Goal: Task Accomplishment & Management: Use online tool/utility

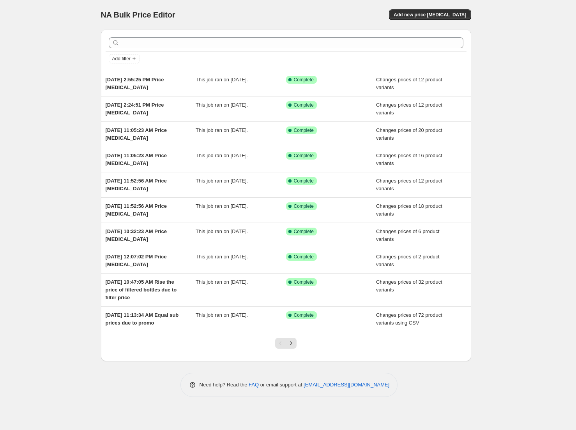
click at [432, 8] on div "NA Bulk Price Editor. This page is ready NA Bulk Price Editor Add new price [ME…" at bounding box center [286, 15] width 370 height 30
click at [491, 7] on div "NA Bulk Price Editor. This page is ready NA Bulk Price Editor Add new price [ME…" at bounding box center [285, 215] width 571 height 430
click at [446, 18] on button "Add new price [MEDICAL_DATA]" at bounding box center [430, 14] width 82 height 11
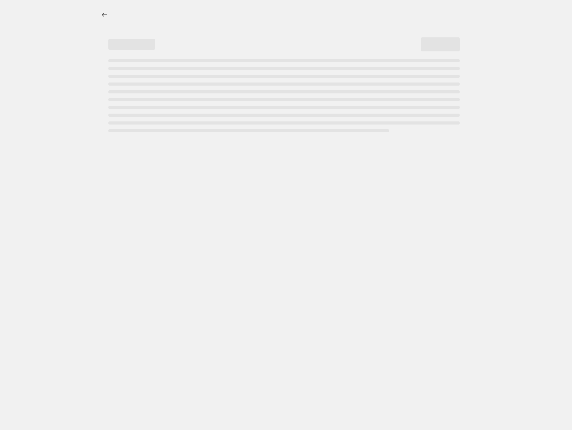
select select "percentage"
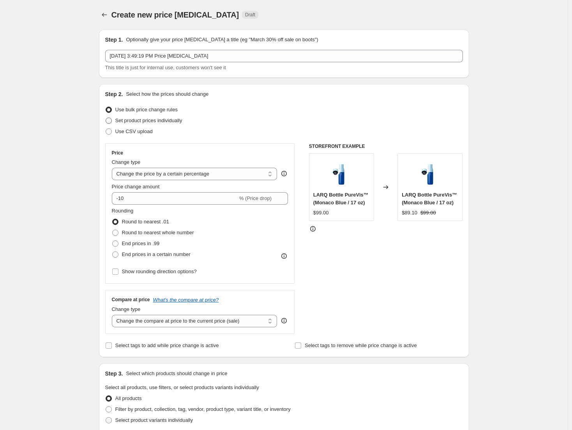
click at [176, 121] on span "Set product prices individually" at bounding box center [148, 121] width 67 height 6
click at [106, 118] on input "Set product prices individually" at bounding box center [106, 118] width 0 height 0
radio input "true"
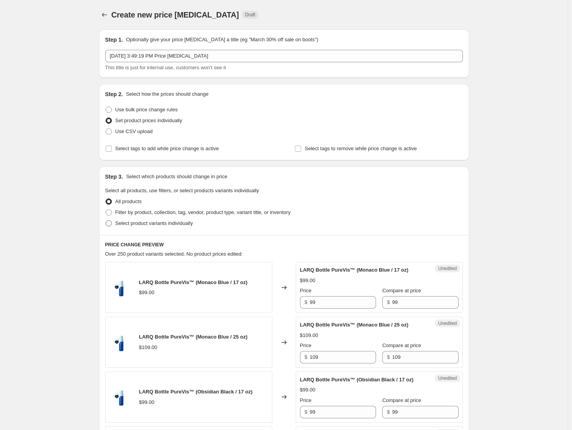
click at [179, 224] on span "Select product variants individually" at bounding box center [153, 223] width 77 height 6
click at [106, 221] on input "Select product variants individually" at bounding box center [106, 220] width 0 height 0
radio input "true"
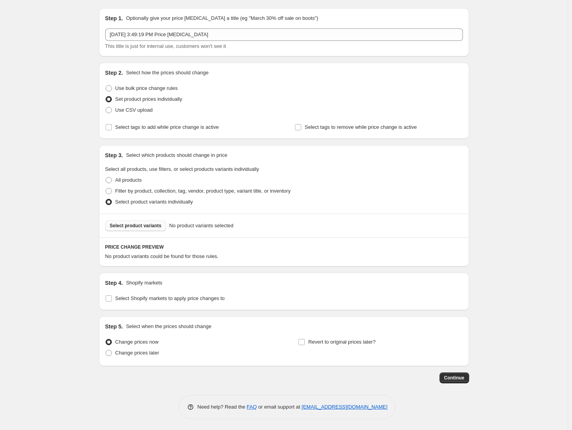
scroll to position [22, 0]
click at [142, 232] on div "Select product variants No product variants selected" at bounding box center [284, 225] width 370 height 24
click at [144, 229] on button "Select product variants" at bounding box center [135, 225] width 61 height 11
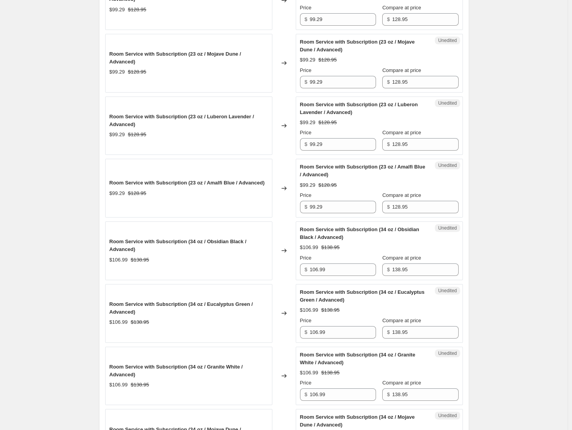
scroll to position [451, 0]
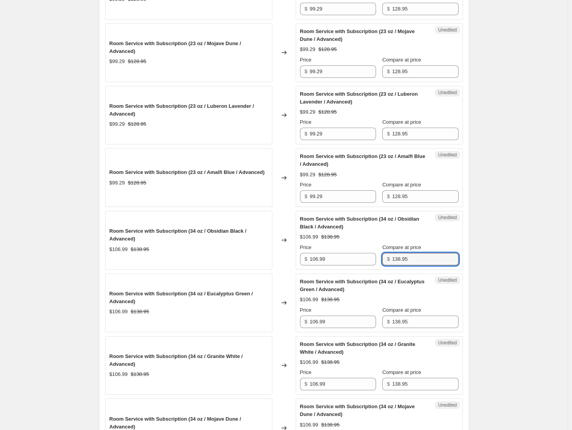
drag, startPoint x: 433, startPoint y: 259, endPoint x: 387, endPoint y: 257, distance: 46.8
click at [387, 257] on div "$ 138.95" at bounding box center [420, 259] width 76 height 12
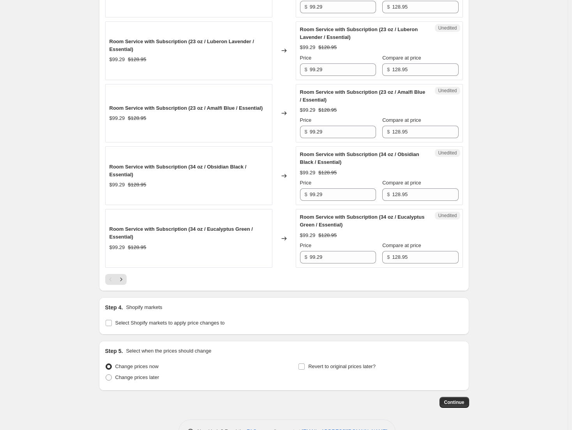
scroll to position [1268, 0]
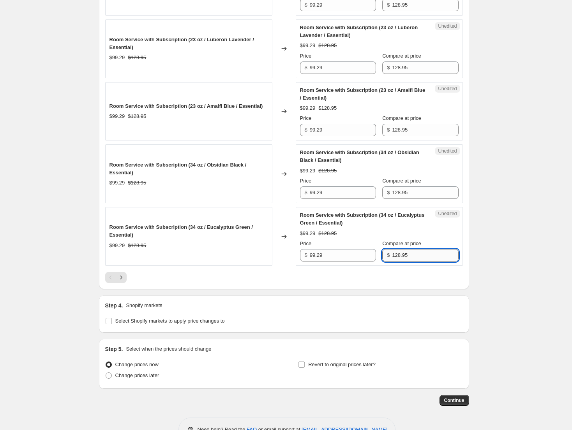
click at [427, 257] on input "128.95" at bounding box center [425, 255] width 66 height 12
paste input "3"
type input "138.95"
click at [320, 257] on input "99.29" at bounding box center [343, 255] width 66 height 12
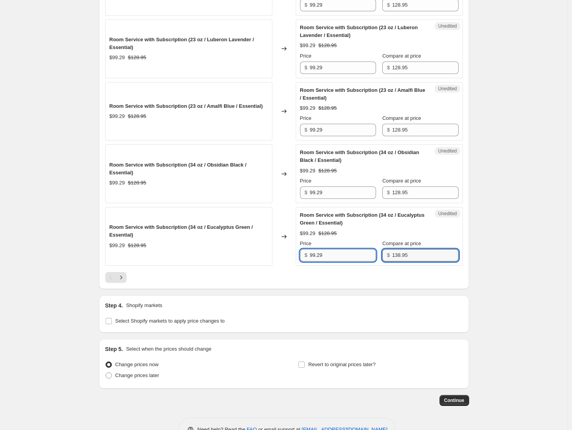
click at [320, 257] on input "99.29" at bounding box center [343, 255] width 66 height 12
type input "106.99"
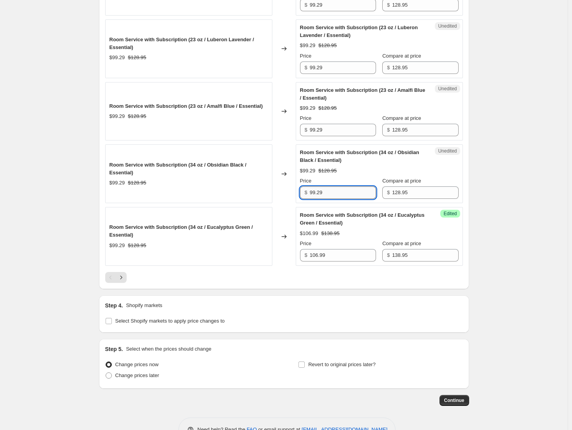
click at [341, 198] on input "99.29" at bounding box center [343, 193] width 66 height 12
type input "106.99"
click at [125, 280] on icon "Next" at bounding box center [121, 278] width 8 height 8
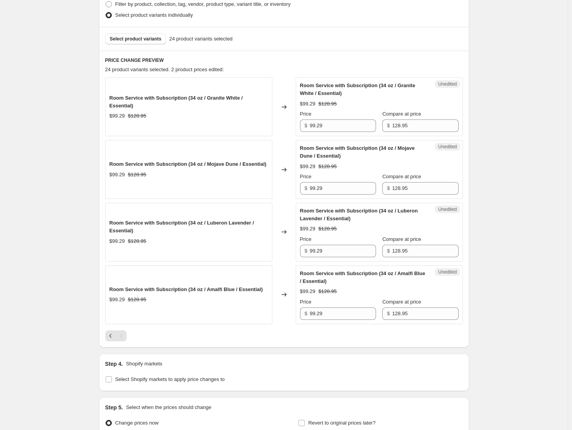
scroll to position [212, 0]
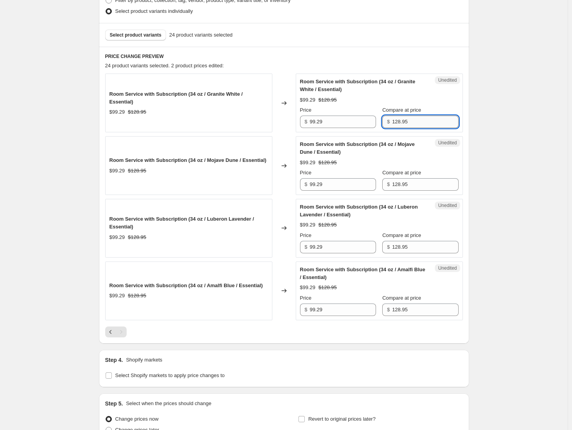
click at [415, 120] on input "128.95" at bounding box center [425, 122] width 66 height 12
paste input "3"
type input "138.95"
click at [414, 189] on input "128.95" at bounding box center [425, 184] width 66 height 12
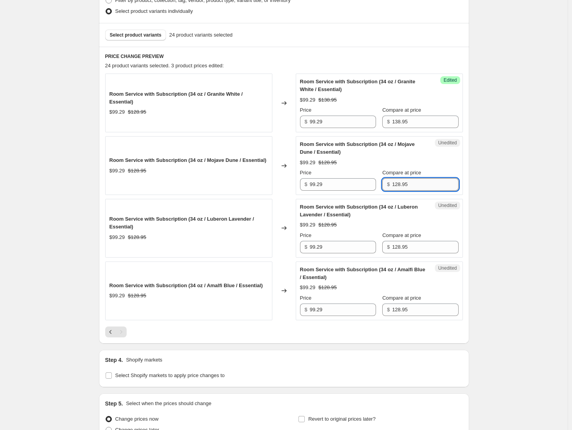
click at [414, 189] on input "128.95" at bounding box center [425, 184] width 66 height 12
paste input "3"
type input "138.95"
click at [419, 245] on input "128.95" at bounding box center [425, 247] width 66 height 12
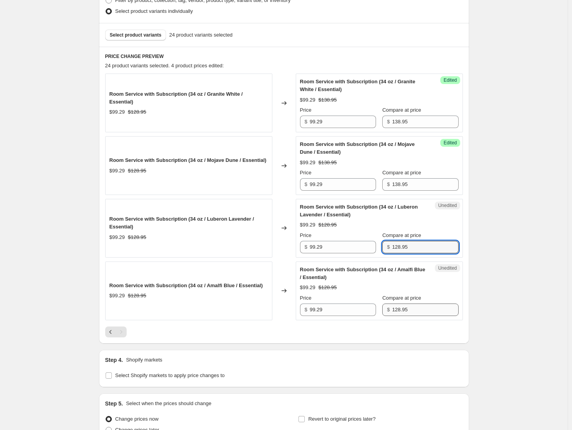
paste input "3"
type input "138.95"
click at [414, 310] on input "128.95" at bounding box center [425, 310] width 66 height 12
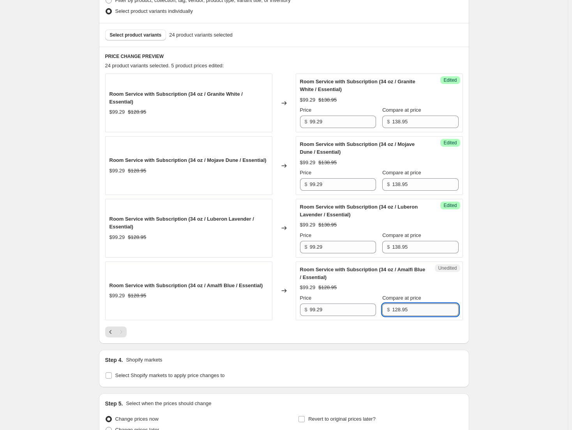
click at [414, 310] on input "128.95" at bounding box center [425, 310] width 66 height 12
paste input "3"
type input "138.95"
click at [349, 314] on input "99.29" at bounding box center [343, 310] width 66 height 12
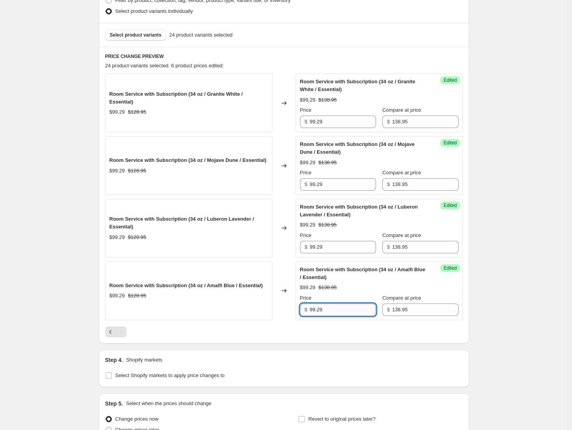
click at [349, 314] on input "99.29" at bounding box center [343, 310] width 66 height 12
type input "106.99"
click at [357, 248] on input "99.29" at bounding box center [343, 247] width 66 height 12
type input "106.99"
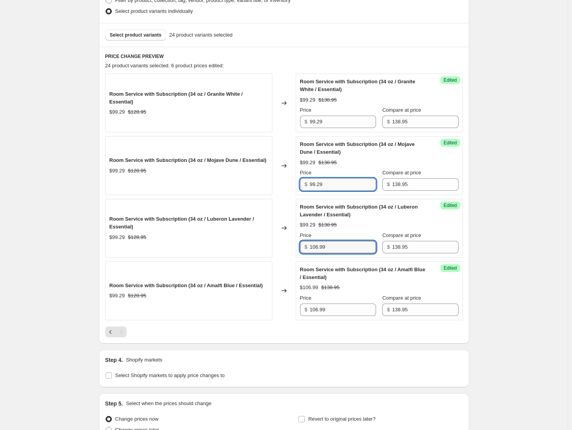
click at [347, 182] on input "99.29" at bounding box center [343, 184] width 66 height 12
type input "106.99"
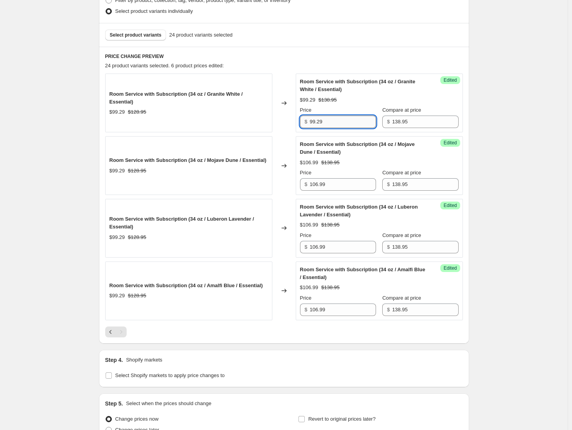
click at [336, 125] on input "99.29" at bounding box center [343, 122] width 66 height 12
type input "106.99"
click at [488, 100] on div "Create new price [MEDICAL_DATA]. This page is ready Create new price [MEDICAL_D…" at bounding box center [283, 148] width 567 height 720
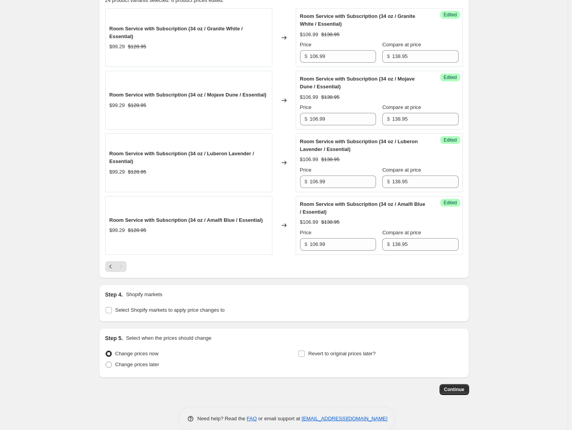
scroll to position [290, 0]
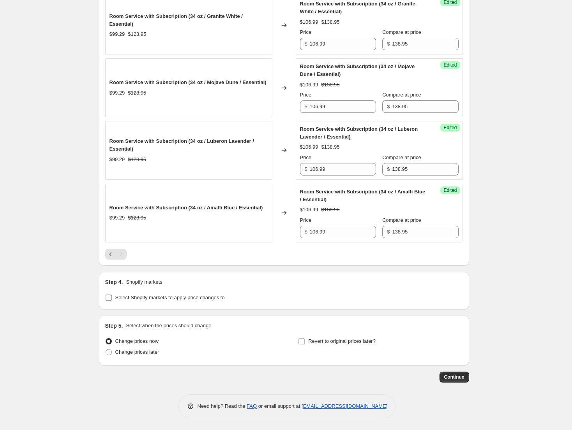
click at [222, 299] on span "Select Shopify markets to apply price changes to" at bounding box center [169, 298] width 109 height 6
click at [112, 299] on input "Select Shopify markets to apply price changes to" at bounding box center [109, 298] width 6 height 6
checkbox input "true"
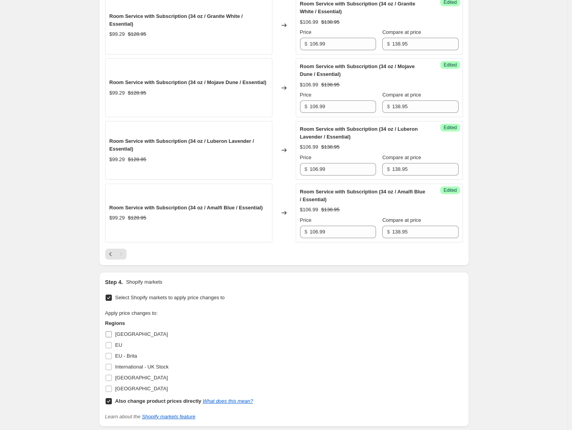
click at [126, 333] on span "[GEOGRAPHIC_DATA]" at bounding box center [141, 334] width 53 height 6
click at [112, 333] on input "[GEOGRAPHIC_DATA]" at bounding box center [109, 334] width 6 height 6
checkbox input "true"
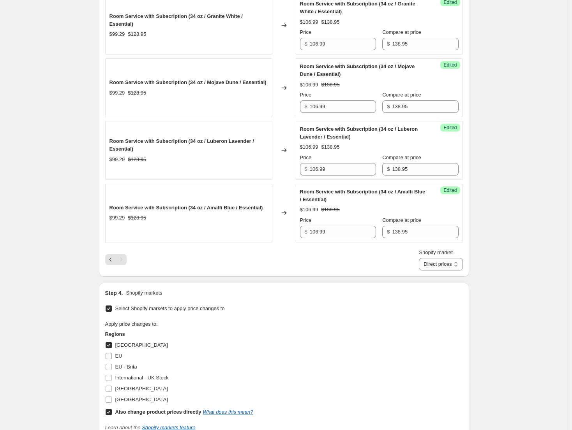
click at [120, 356] on span "EU" at bounding box center [118, 356] width 7 height 6
click at [112, 356] on input "EU" at bounding box center [109, 356] width 6 height 6
checkbox input "true"
click at [125, 364] on span "EU - Brita" at bounding box center [126, 367] width 22 height 6
click at [112, 364] on input "EU - Brita" at bounding box center [109, 367] width 6 height 6
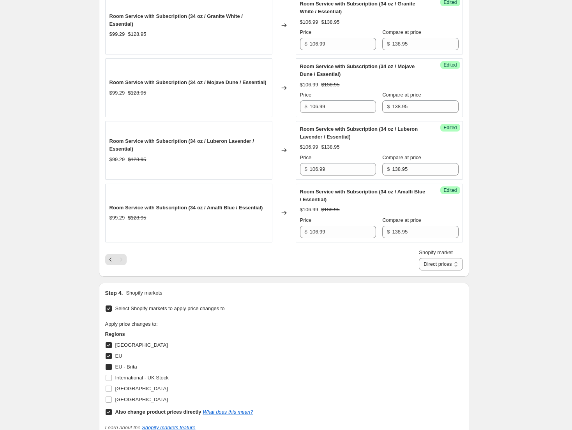
checkbox input "true"
click at [144, 390] on span "[GEOGRAPHIC_DATA]" at bounding box center [141, 389] width 53 height 6
click at [112, 390] on input "[GEOGRAPHIC_DATA]" at bounding box center [109, 389] width 6 height 6
checkbox input "true"
click at [446, 267] on select "Direct prices [GEOGRAPHIC_DATA] [GEOGRAPHIC_DATA] [GEOGRAPHIC_DATA] - Brita [GE…" at bounding box center [441, 264] width 44 height 12
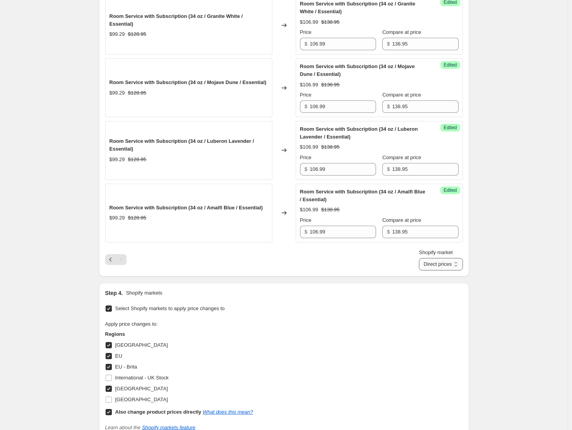
select select "61658562844"
click at [430, 271] on select "Direct prices [GEOGRAPHIC_DATA] [GEOGRAPHIC_DATA] [GEOGRAPHIC_DATA] - Brita [GE…" at bounding box center [441, 264] width 44 height 12
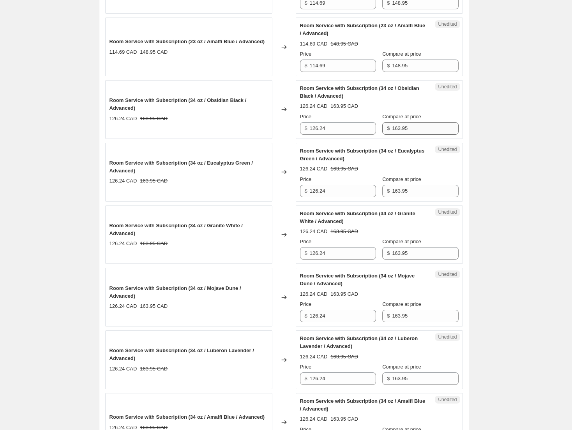
scroll to position [602, 0]
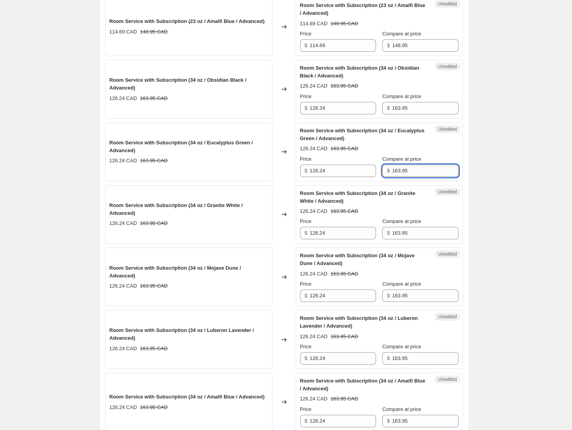
click at [418, 174] on input "163.95" at bounding box center [425, 171] width 66 height 12
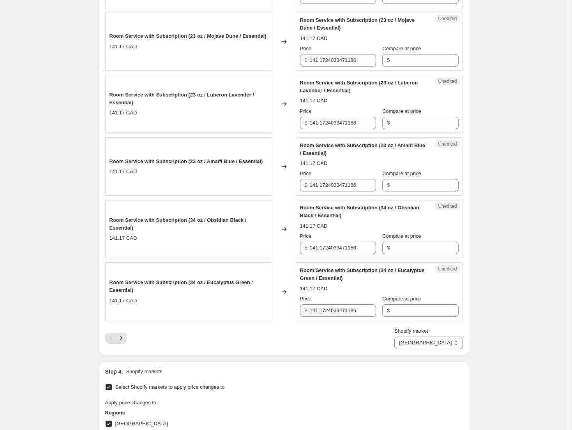
scroll to position [1225, 0]
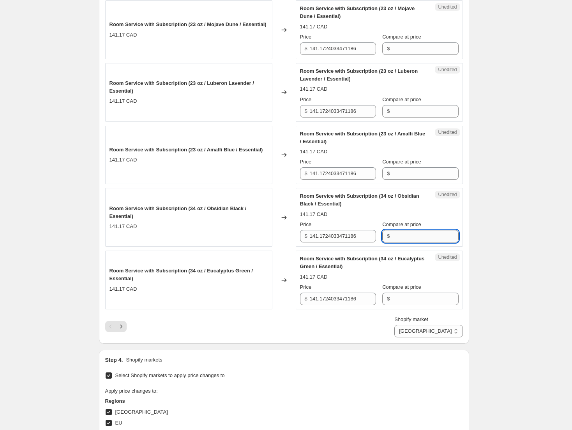
click at [414, 233] on input "Compare at price" at bounding box center [425, 236] width 66 height 12
paste input "163.95"
type input "163.95"
click at [329, 241] on input "141.1724033471186" at bounding box center [343, 236] width 66 height 12
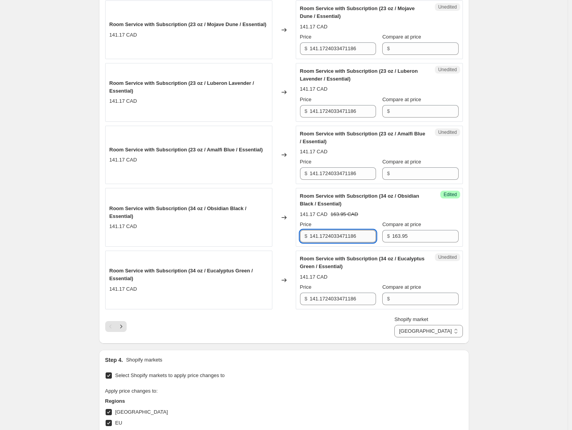
click at [329, 241] on input "141.1724033471186" at bounding box center [343, 236] width 66 height 12
type input "126.24"
click at [416, 289] on span "Compare at price" at bounding box center [401, 287] width 39 height 6
click at [416, 293] on input "Compare at price" at bounding box center [425, 299] width 66 height 12
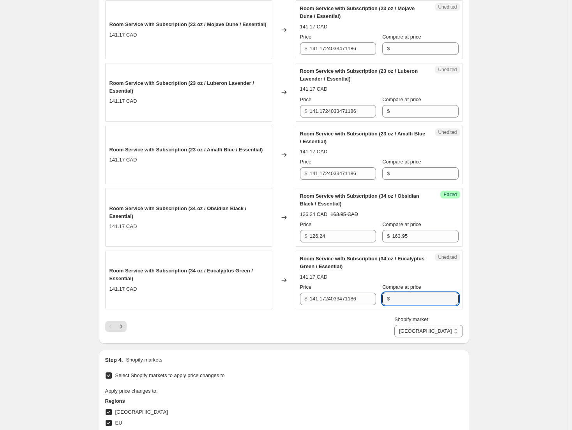
click at [415, 292] on div "Compare at price $" at bounding box center [420, 294] width 76 height 22
click at [414, 297] on input "Compare at price" at bounding box center [425, 299] width 66 height 12
paste input "163.95"
type input "163.95"
click at [359, 295] on input "141.1724033471186" at bounding box center [343, 299] width 66 height 12
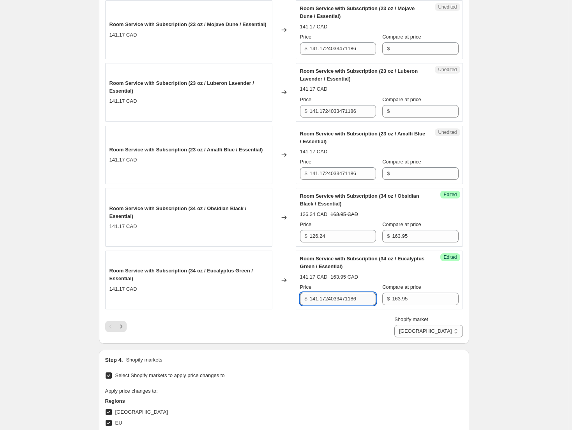
click at [359, 295] on input "141.1724033471186" at bounding box center [343, 299] width 66 height 12
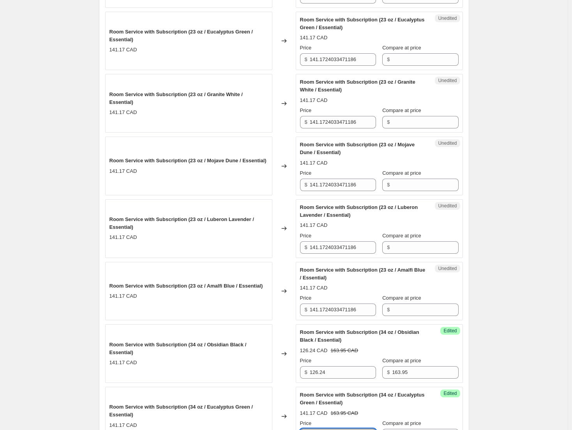
scroll to position [1264, 0]
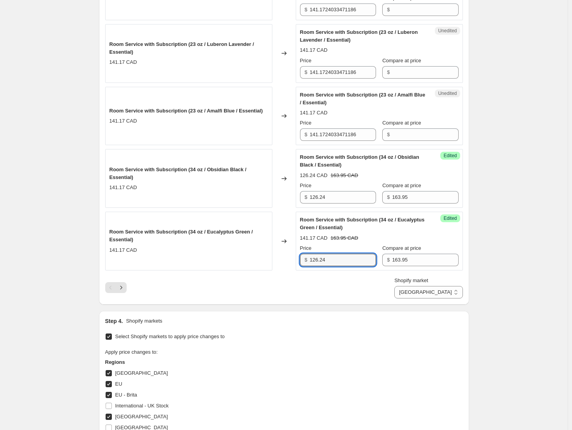
type input "126.24"
click at [121, 289] on icon "Next" at bounding box center [121, 288] width 8 height 8
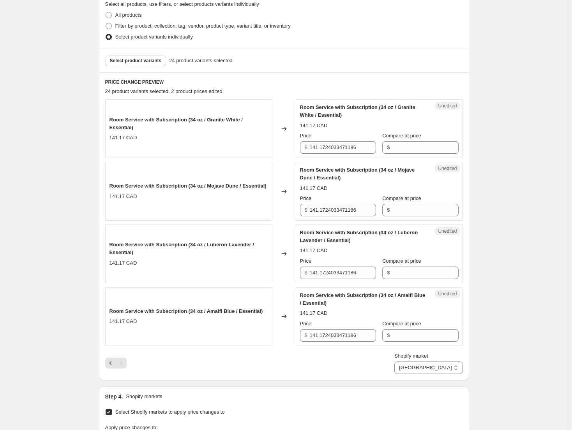
scroll to position [185, 0]
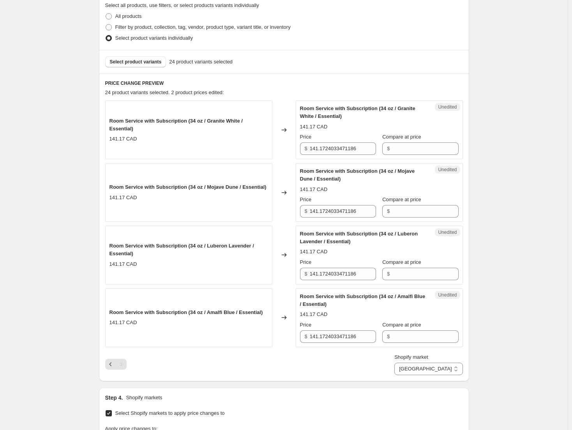
click at [428, 157] on div "Unedited Room Service with Subscription (34 oz / Granite White / Essential) 141…" at bounding box center [379, 129] width 167 height 59
click at [428, 153] on input "Compare at price" at bounding box center [425, 149] width 66 height 12
paste input "163.95"
type input "163.95"
click at [422, 206] on input "Compare at price" at bounding box center [425, 211] width 66 height 12
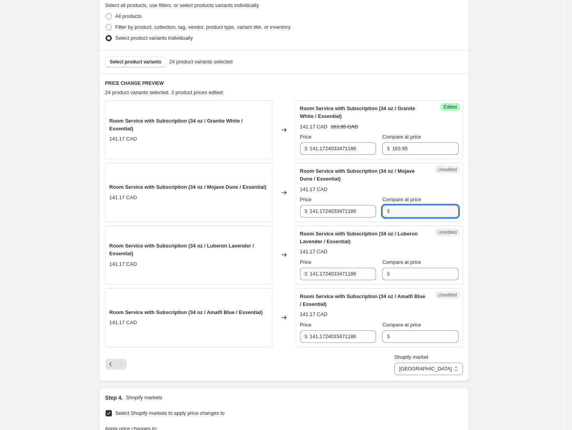
paste input "163.95"
type input "163.95"
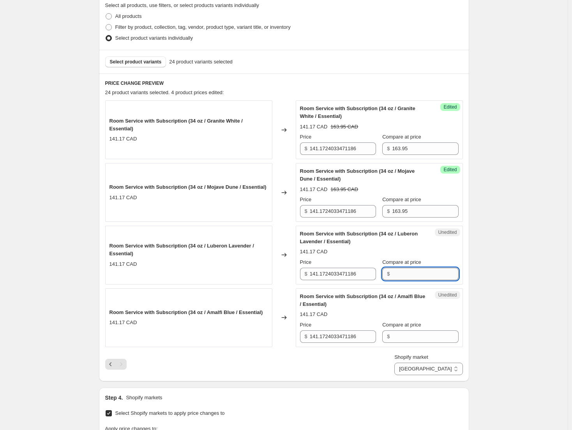
click at [404, 277] on input "Compare at price" at bounding box center [425, 274] width 66 height 12
paste input "163.95"
type input "163.95"
click at [416, 334] on input "Compare at price" at bounding box center [425, 337] width 66 height 12
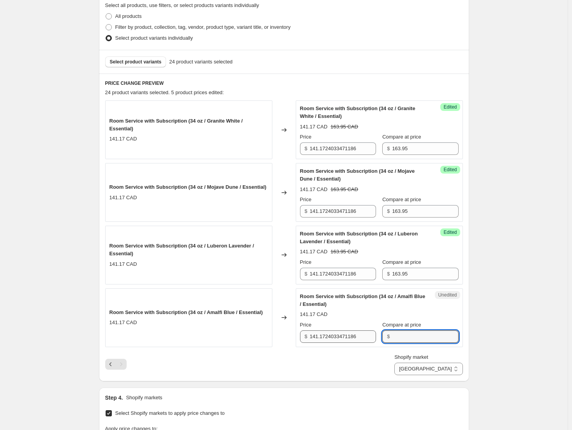
paste input "163.95"
type input "163.95"
click at [336, 338] on input "141.1724033471186" at bounding box center [343, 337] width 66 height 12
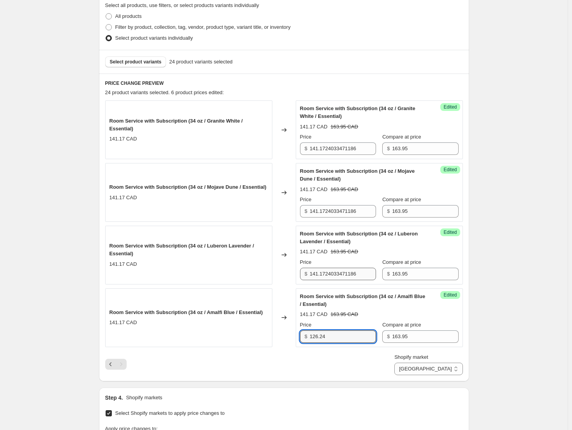
type input "126.24"
click at [352, 278] on input "141.1724033471186" at bounding box center [343, 274] width 66 height 12
type input "126.24"
click at [344, 218] on div "Success Edited Room Service with Subscription (34 oz / Mojave Dune / Essential)…" at bounding box center [379, 192] width 167 height 59
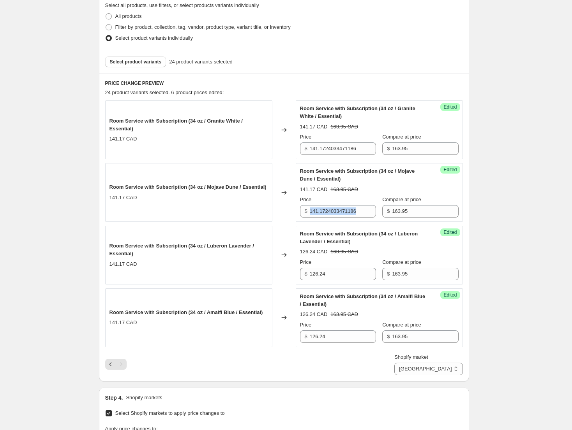
click at [344, 218] on div "Success Edited Room Service with Subscription (34 oz / Mojave Dune / Essential)…" at bounding box center [379, 192] width 167 height 59
click at [351, 214] on input "141.1724033471186" at bounding box center [343, 211] width 66 height 12
type input "126.24"
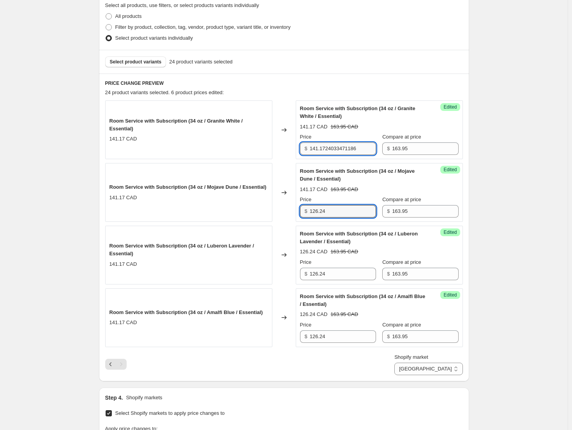
click at [334, 150] on input "141.1724033471186" at bounding box center [343, 149] width 66 height 12
type input "126.24"
click at [532, 130] on div "Create new price [MEDICAL_DATA]. This page is ready Create new price [MEDICAL_D…" at bounding box center [283, 239] width 567 height 849
click at [111, 365] on icon "Previous" at bounding box center [110, 365] width 2 height 4
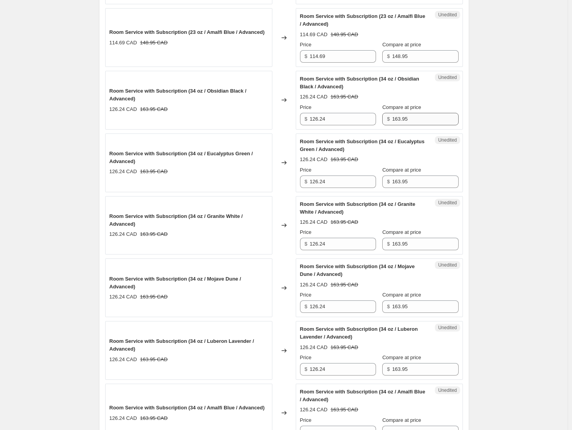
scroll to position [584, 0]
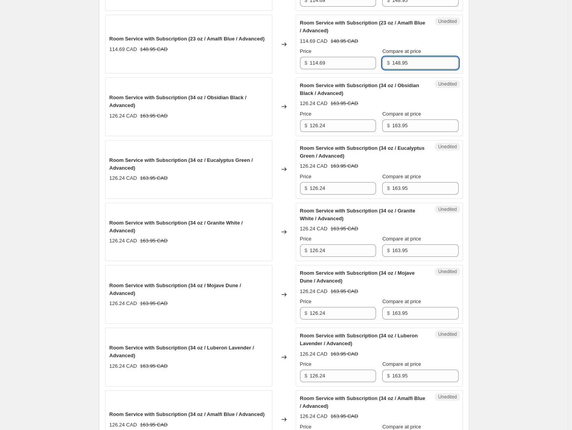
click at [425, 66] on input "148.95" at bounding box center [425, 63] width 66 height 12
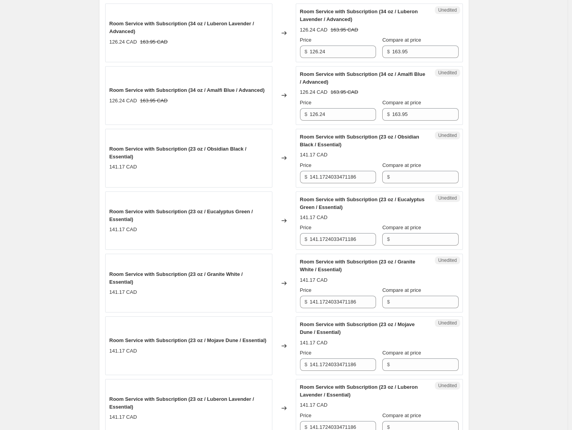
scroll to position [935, 0]
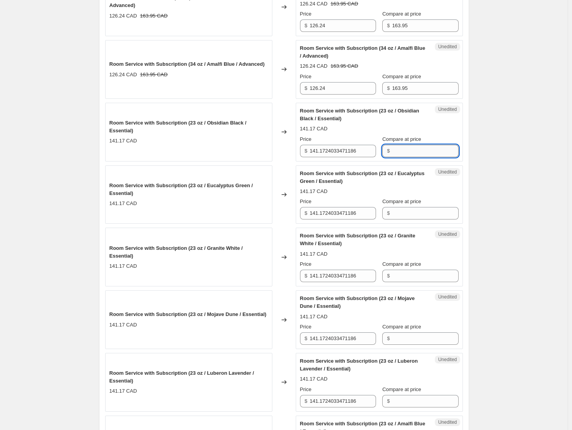
click at [432, 153] on input "Compare at price" at bounding box center [425, 151] width 66 height 12
click at [348, 152] on input "141.1724033471186" at bounding box center [343, 151] width 66 height 12
type input "114.69"
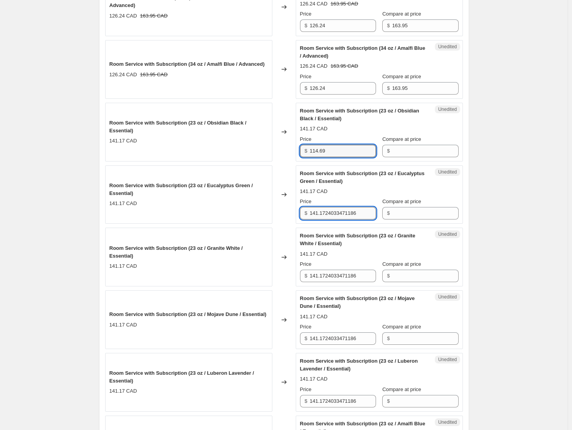
click at [360, 215] on input "141.1724033471186" at bounding box center [343, 213] width 66 height 12
type input "114.69"
click at [336, 285] on div "Unedited Room Service with Subscription (23 oz / Granite White / Essential) 141…" at bounding box center [379, 257] width 167 height 59
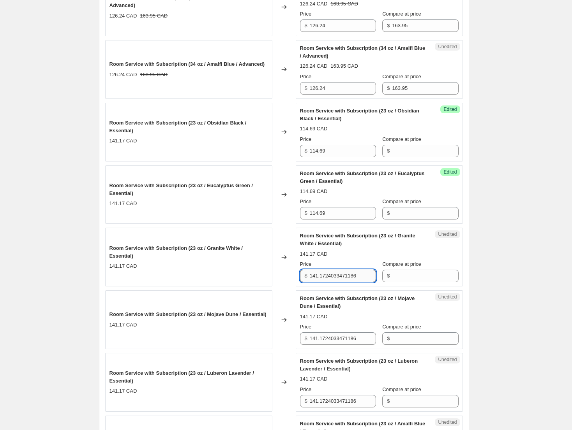
click at [336, 278] on input "141.1724033471186" at bounding box center [343, 276] width 66 height 12
type input "114.69"
click at [354, 343] on input "141.1724033471186" at bounding box center [343, 339] width 66 height 12
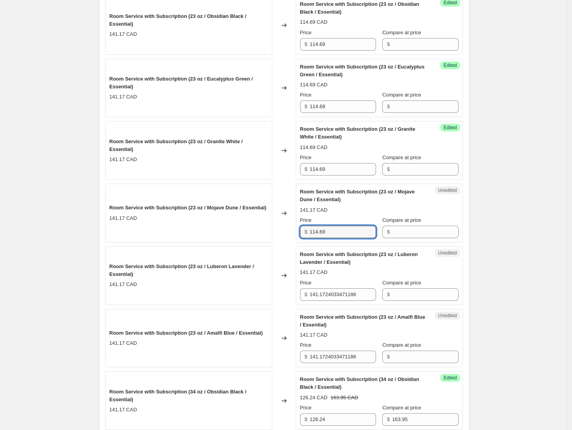
scroll to position [1051, 0]
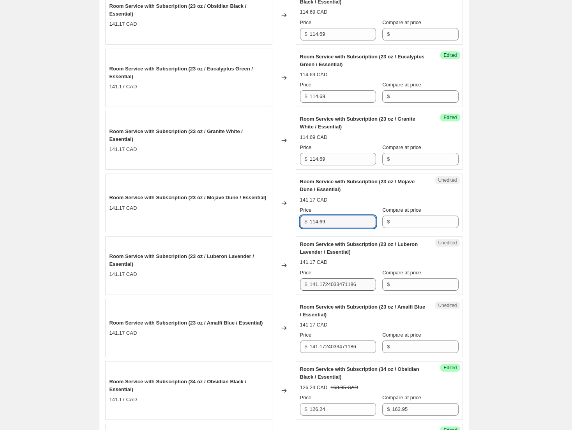
type input "114.69"
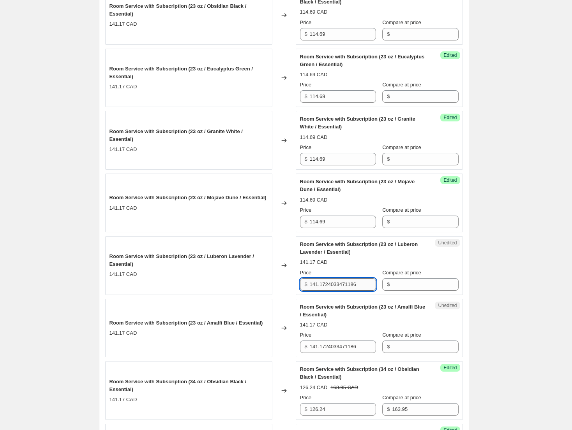
click at [350, 282] on input "141.1724033471186" at bounding box center [343, 284] width 66 height 12
type input "114.69"
click at [410, 286] on input "Compare at price" at bounding box center [425, 284] width 66 height 12
paste input "148.95"
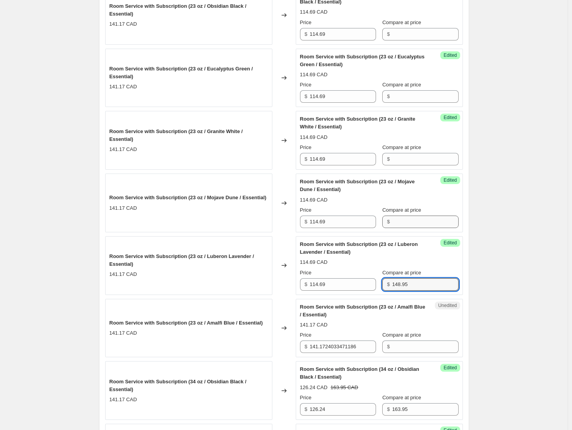
type input "148.95"
click at [438, 223] on input "Compare at price" at bounding box center [425, 222] width 66 height 12
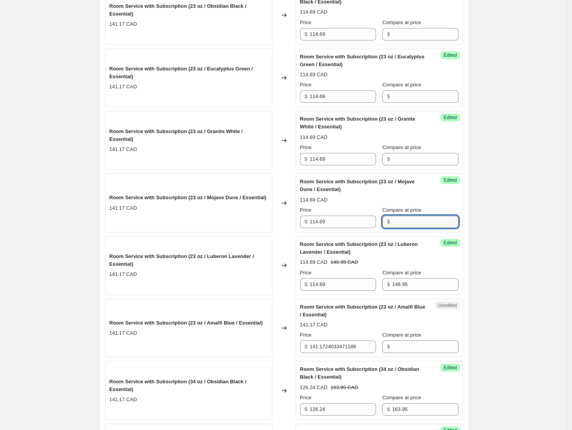
paste input "148.95"
type input "148.95"
click at [429, 160] on input "Compare at price" at bounding box center [425, 159] width 66 height 12
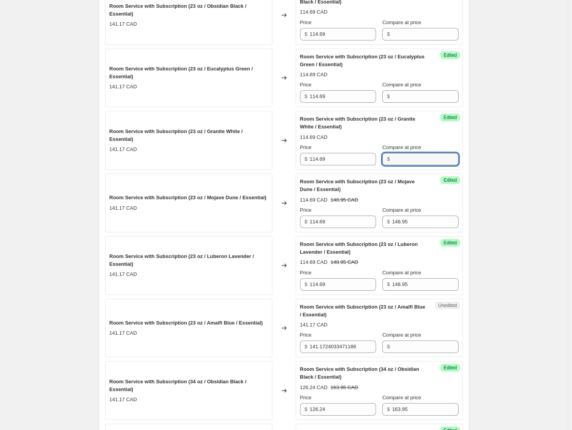
paste input "148.95"
type input "148.95"
click at [422, 96] on input "Compare at price" at bounding box center [425, 96] width 66 height 12
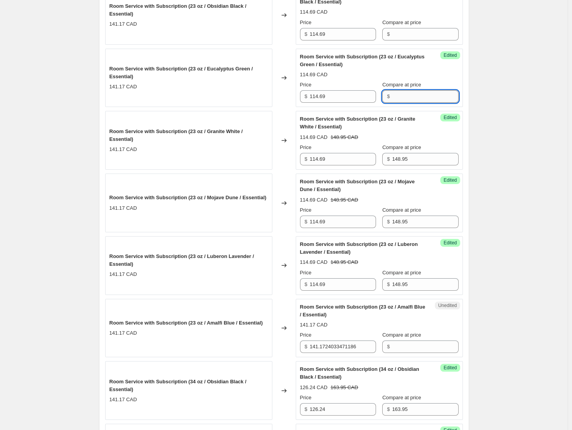
paste input "148.95"
type input "148.95"
click at [411, 32] on input "Compare at price" at bounding box center [425, 34] width 66 height 12
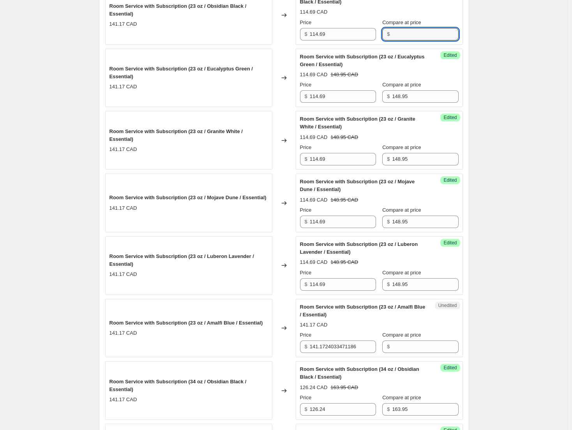
paste input "148.95"
type input "148.95"
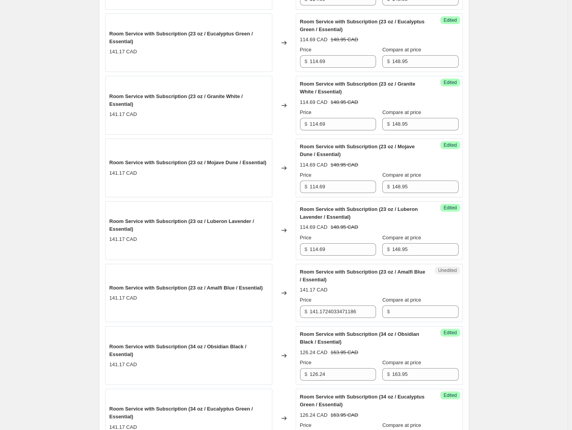
scroll to position [1090, 0]
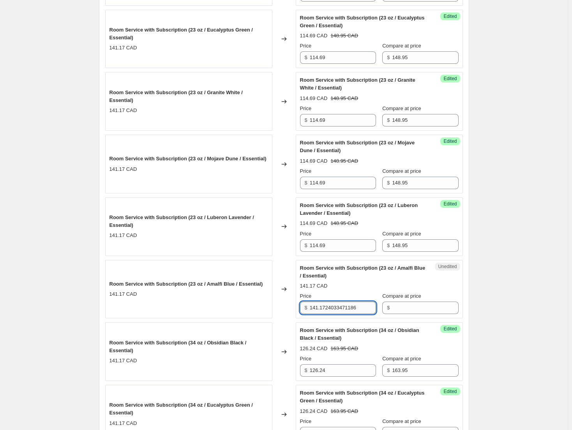
click at [340, 306] on input "141.1724033471186" at bounding box center [343, 308] width 66 height 12
type input "114.69"
click at [425, 311] on input "Compare at price" at bounding box center [425, 308] width 66 height 12
paste input "148.95"
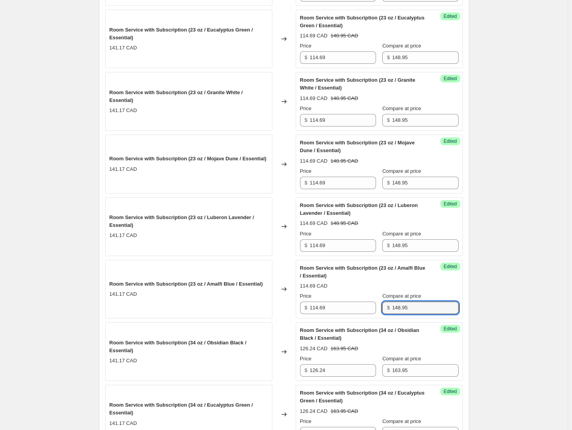
type input "148.95"
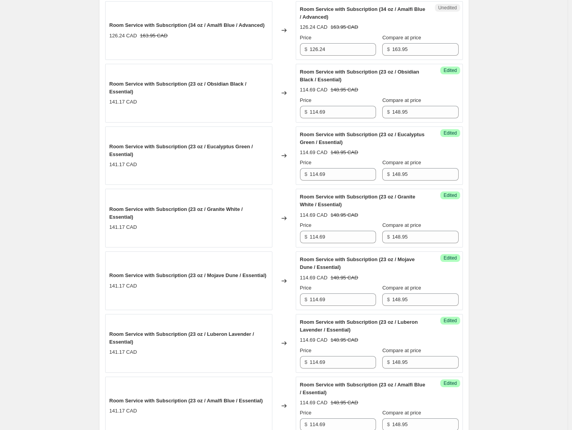
scroll to position [1207, 0]
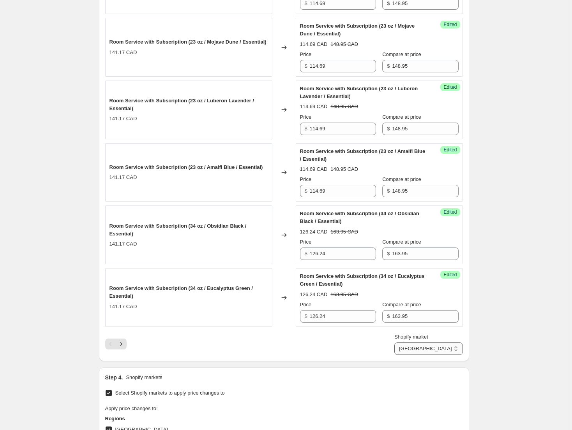
click at [442, 347] on select "Direct prices [GEOGRAPHIC_DATA] [GEOGRAPHIC_DATA] [GEOGRAPHIC_DATA] - Brita [GE…" at bounding box center [428, 349] width 68 height 12
select select "61658824988"
click at [430, 343] on select "Direct prices [GEOGRAPHIC_DATA] [GEOGRAPHIC_DATA] [GEOGRAPHIC_DATA] - Brita [GE…" at bounding box center [428, 349] width 68 height 12
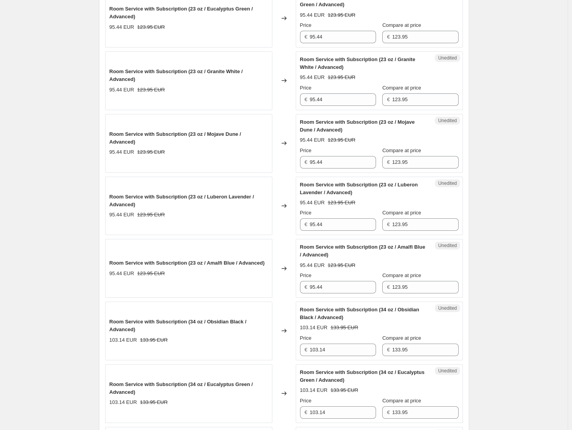
scroll to position [156, 0]
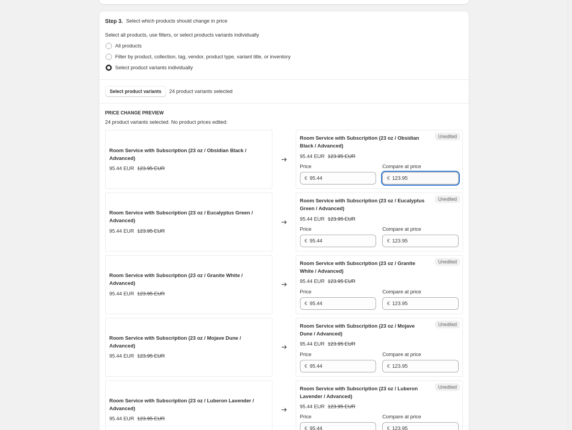
click at [435, 180] on input "123.95" at bounding box center [425, 178] width 66 height 12
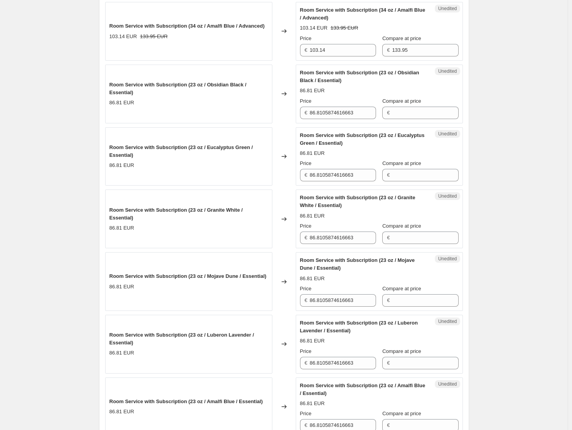
scroll to position [973, 0]
click at [421, 114] on input "Compare at price" at bounding box center [425, 112] width 66 height 12
paste input "123.95"
type input "123.95"
click at [422, 173] on input "Compare at price" at bounding box center [425, 174] width 66 height 12
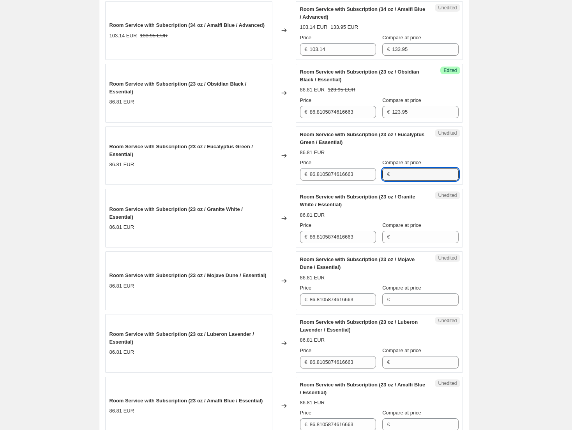
paste input "123.95"
type input "123.95"
click at [423, 242] on input "Compare at price" at bounding box center [425, 237] width 66 height 12
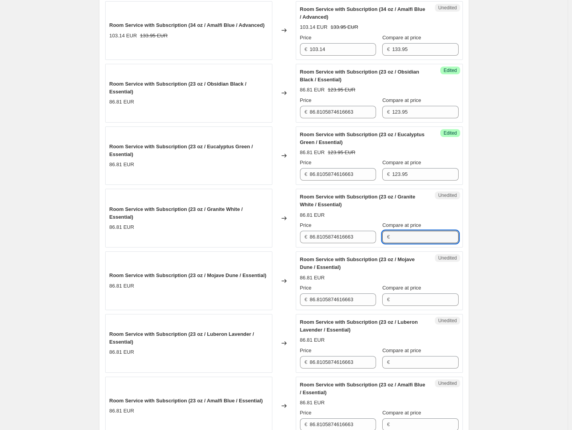
paste input "123.95"
type input "123.95"
click at [426, 295] on input "Compare at price" at bounding box center [425, 300] width 66 height 12
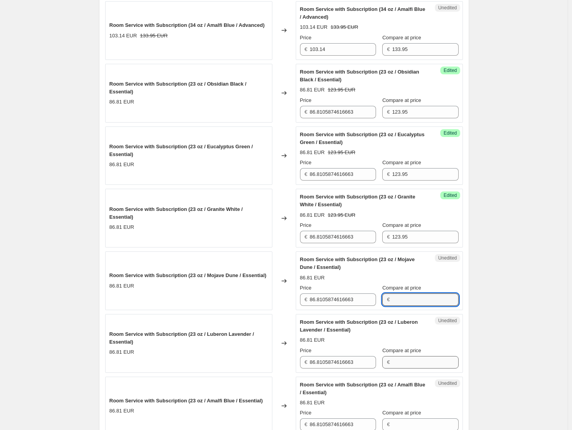
paste input "123.95"
type input "123.95"
click at [421, 366] on input "Compare at price" at bounding box center [425, 362] width 66 height 12
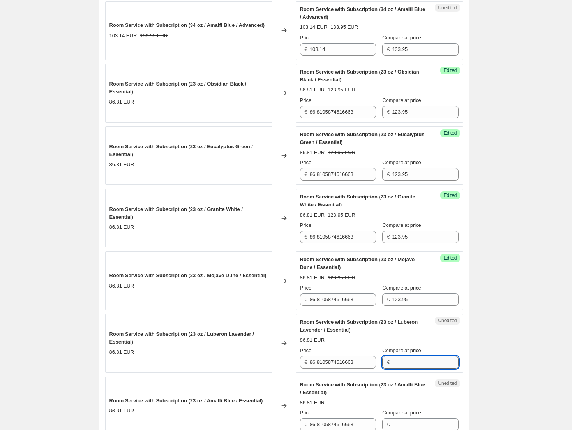
paste input "123.95"
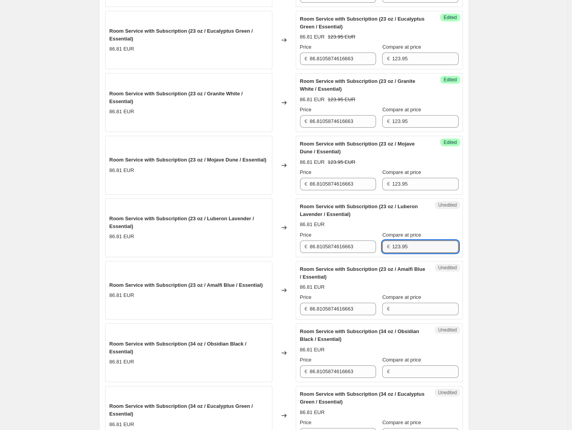
scroll to position [1090, 0]
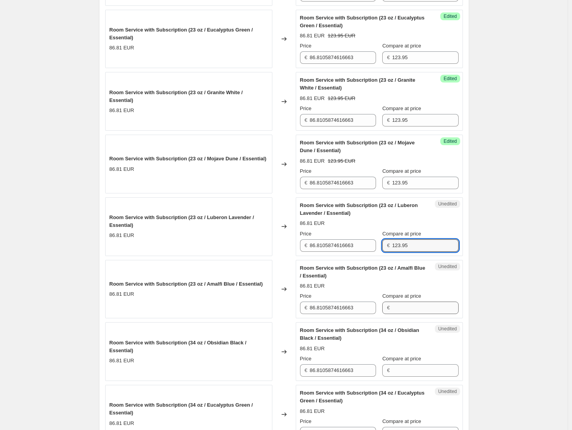
type input "123.95"
click at [422, 309] on input "Compare at price" at bounding box center [425, 308] width 66 height 12
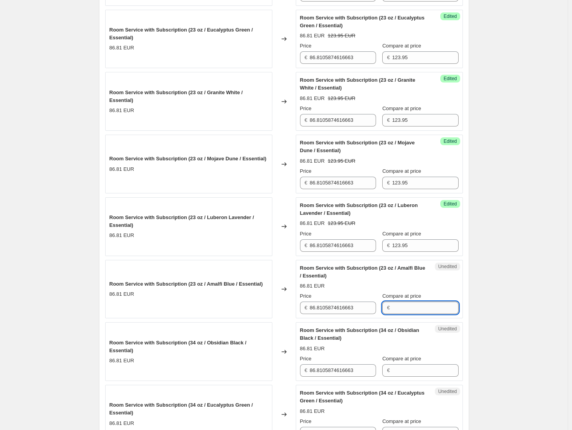
paste input "123.95"
type input "123.95"
click at [349, 308] on input "86.8105874616663" at bounding box center [343, 308] width 66 height 12
type input "95.44"
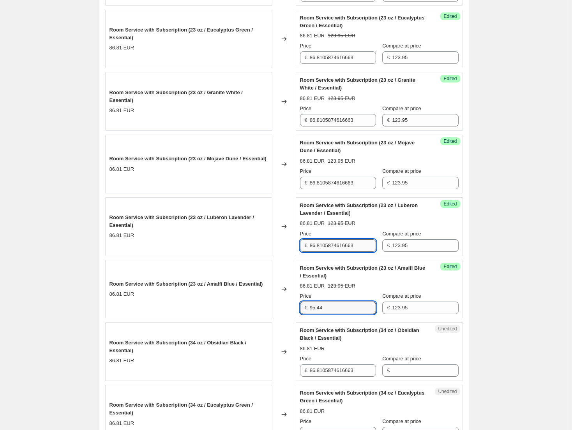
click at [334, 246] on input "86.8105874616663" at bounding box center [343, 245] width 66 height 12
click at [333, 246] on input "86.8105874616663" at bounding box center [343, 245] width 66 height 12
paste input "95.44"
type input "95.44"
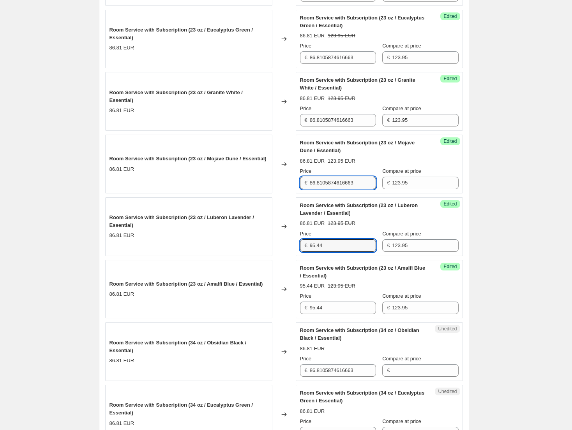
click at [340, 183] on input "86.8105874616663" at bounding box center [343, 183] width 66 height 12
paste input "95.44"
type input "95.44"
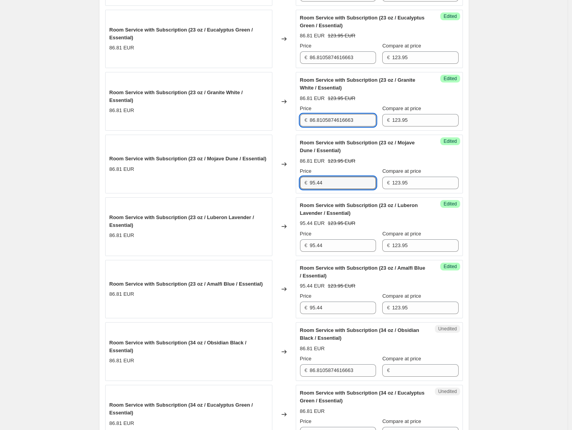
click at [338, 121] on input "86.8105874616663" at bounding box center [343, 120] width 66 height 12
paste input "95.44"
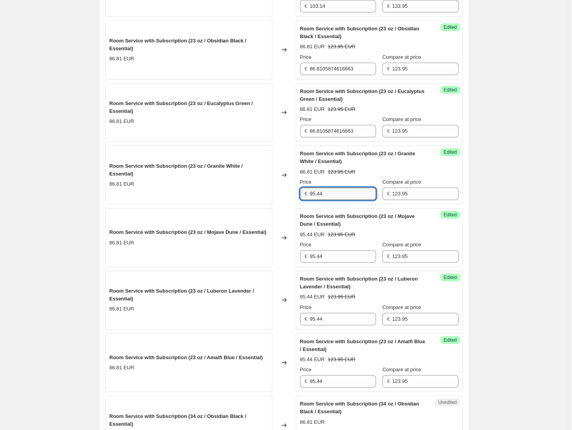
scroll to position [1012, 0]
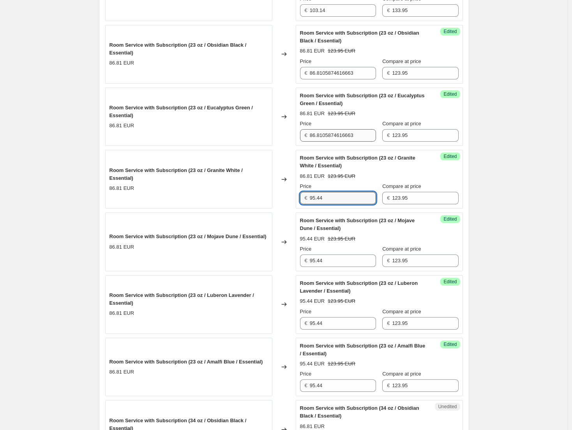
type input "95.44"
click at [329, 136] on input "86.8105874616663" at bounding box center [343, 135] width 66 height 12
paste input "95.44"
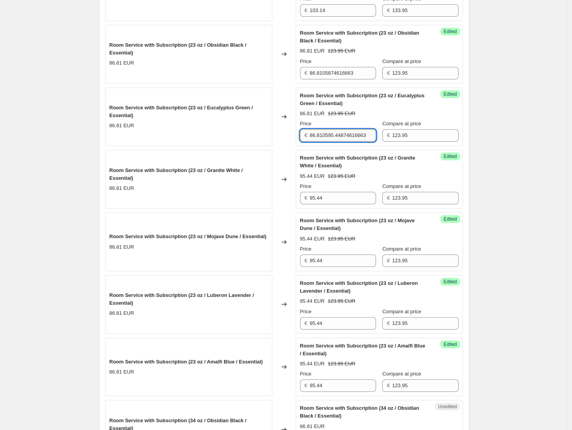
click at [329, 136] on input "86.810595.44874616663" at bounding box center [343, 135] width 66 height 12
paste input "95.44"
type input "95.44"
click at [336, 74] on input "86.8105874616663" at bounding box center [343, 73] width 66 height 12
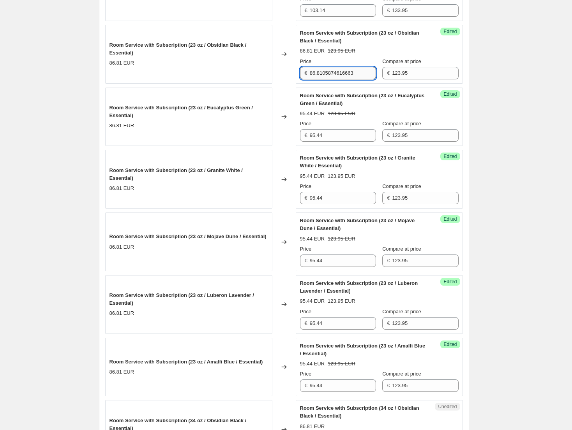
click at [336, 74] on input "86.8105874616663" at bounding box center [343, 73] width 66 height 12
paste input "95.44"
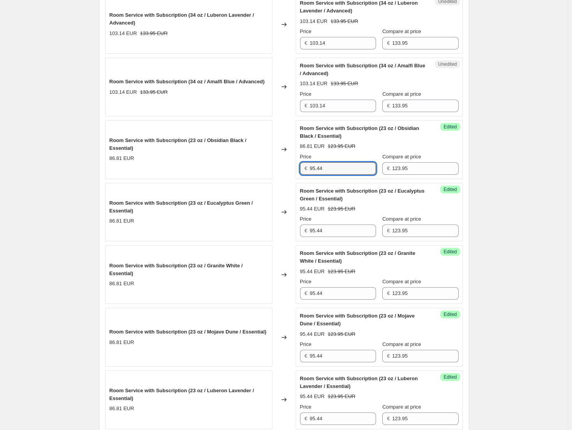
scroll to position [896, 0]
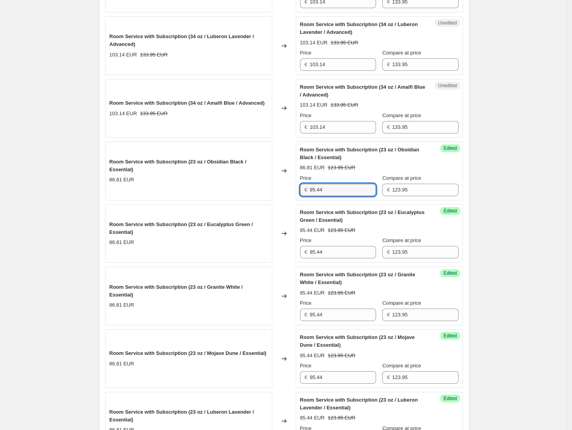
type input "95.44"
click at [491, 221] on div "Create new price [MEDICAL_DATA]. This page is ready Create new price [MEDICAL_D…" at bounding box center [283, 29] width 567 height 1850
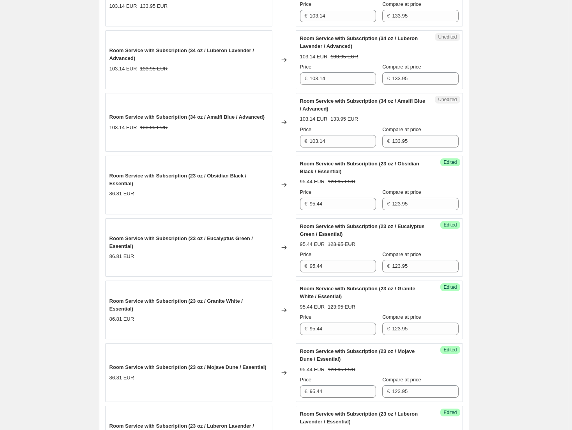
scroll to position [857, 0]
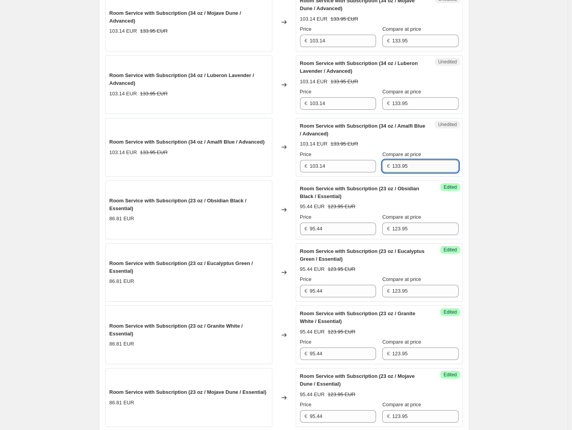
click at [423, 170] on input "133.95" at bounding box center [425, 166] width 66 height 12
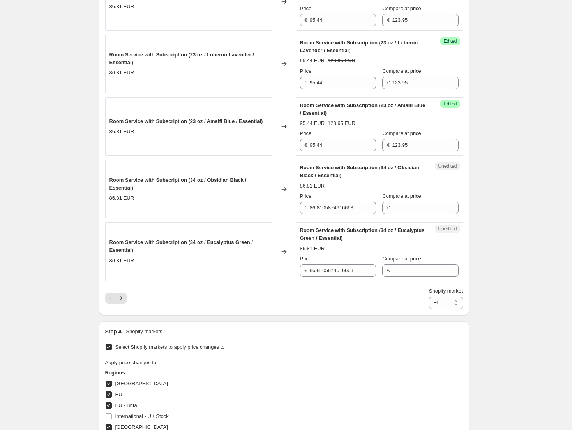
scroll to position [1246, 0]
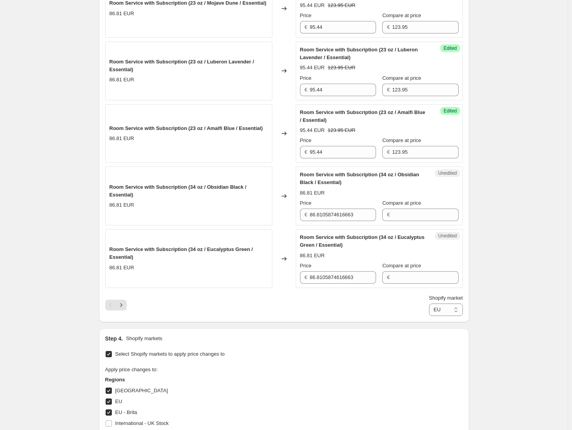
click at [424, 222] on div "Unedited Room Service with Subscription (34 oz / Obsidian Black / Essential) 86…" at bounding box center [379, 196] width 167 height 59
click at [425, 215] on input "Compare at price" at bounding box center [425, 215] width 66 height 12
paste input "133.95"
type input "133.95"
click at [421, 274] on input "Compare at price" at bounding box center [425, 277] width 66 height 12
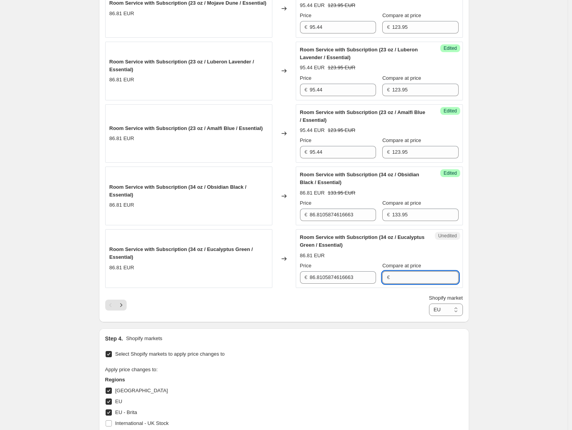
paste input "133.95"
type input "133.95"
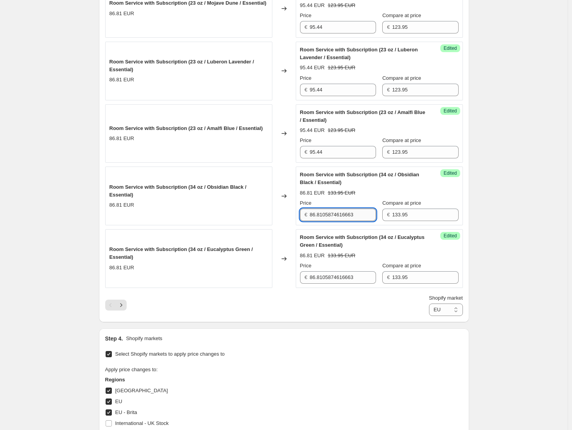
click at [355, 212] on input "86.8105874616663" at bounding box center [343, 215] width 66 height 12
type input "103.14"
click at [346, 272] on input "86.8105874616663" at bounding box center [343, 277] width 66 height 12
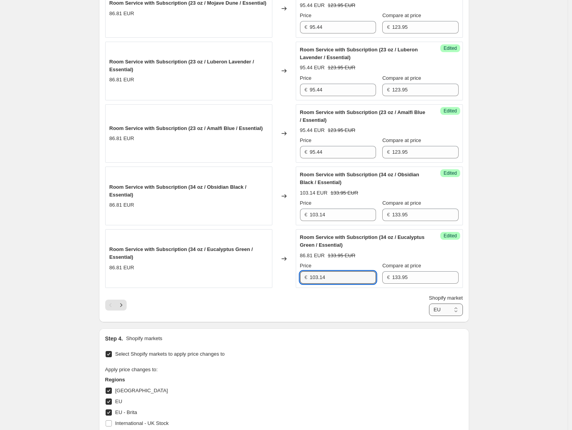
type input "103.14"
click at [441, 310] on select "Direct prices [GEOGRAPHIC_DATA] [GEOGRAPHIC_DATA] [GEOGRAPHIC_DATA] - Brita [GE…" at bounding box center [446, 310] width 34 height 12
drag, startPoint x: 510, startPoint y: 303, endPoint x: 447, endPoint y: 298, distance: 62.5
click at [127, 307] on button "Next" at bounding box center [121, 305] width 11 height 11
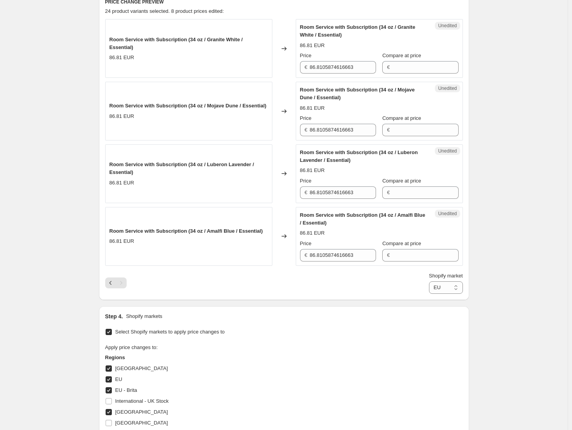
scroll to position [263, 0]
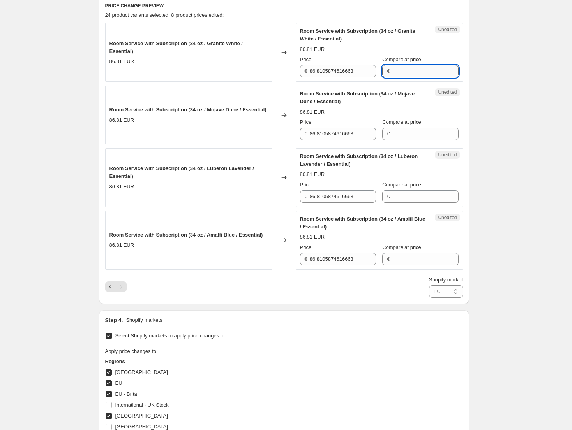
click at [422, 72] on input "Compare at price" at bounding box center [425, 71] width 66 height 12
paste input "133.95"
type input "133.95"
click at [436, 135] on input "Compare at price" at bounding box center [425, 134] width 66 height 12
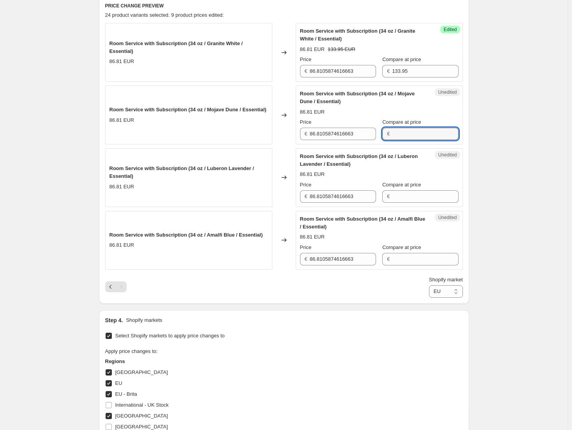
paste input "133.95"
type input "133.95"
click at [430, 197] on input "Compare at price" at bounding box center [425, 196] width 66 height 12
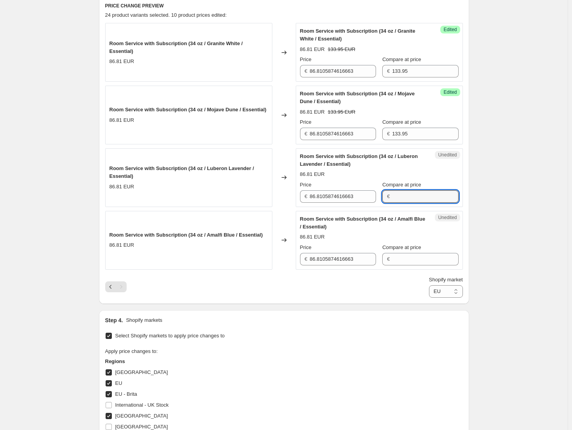
paste input "133.95"
type input "133.95"
click at [419, 259] on input "Compare at price" at bounding box center [425, 259] width 66 height 12
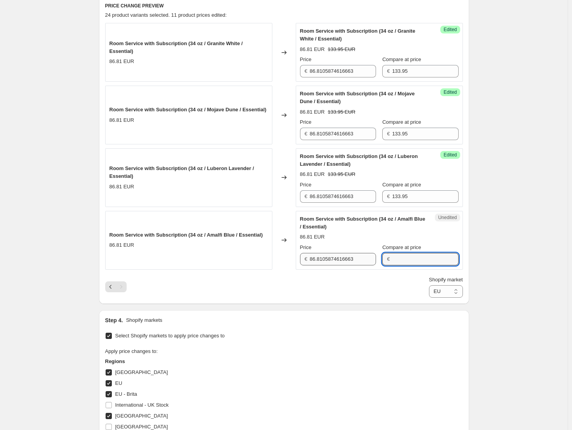
paste input "133.95"
type input "133.95"
click at [492, 232] on div "Create new price [MEDICAL_DATA]. This page is ready Create new price [MEDICAL_D…" at bounding box center [283, 161] width 567 height 849
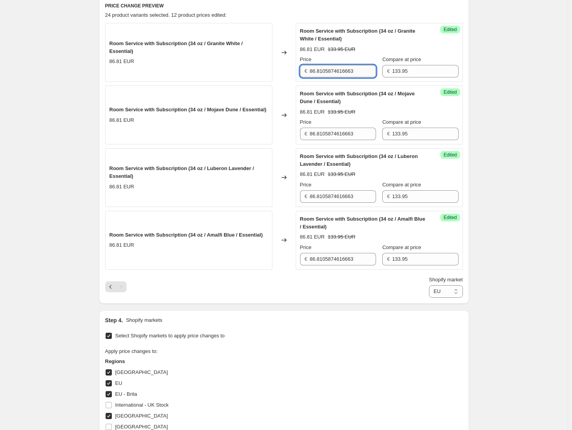
click at [357, 74] on input "86.8105874616663" at bounding box center [343, 71] width 66 height 12
type input "103.14"
click at [369, 137] on input "86.8105874616663" at bounding box center [343, 134] width 66 height 12
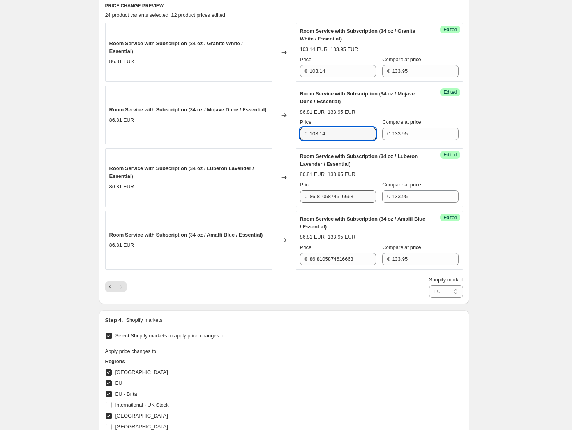
type input "103.14"
click at [357, 195] on input "86.8105874616663" at bounding box center [343, 196] width 66 height 12
type input "103.14"
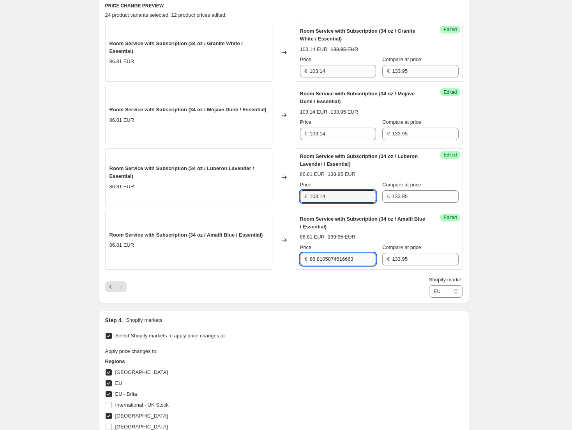
click at [345, 259] on input "86.8105874616663" at bounding box center [343, 259] width 66 height 12
type input "103.14"
click at [492, 234] on div "Create new price [MEDICAL_DATA]. This page is ready Create new price [MEDICAL_D…" at bounding box center [283, 161] width 567 height 849
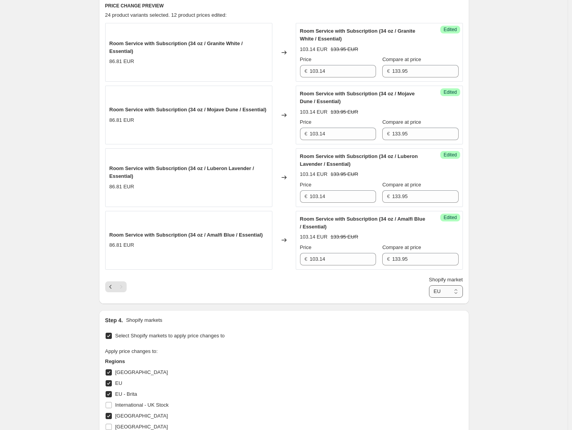
click at [455, 296] on select "Direct prices [GEOGRAPHIC_DATA] [GEOGRAPHIC_DATA] [GEOGRAPHIC_DATA] - Brita [GE…" at bounding box center [446, 291] width 34 height 12
select select "91717370140"
click at [429, 298] on select "Direct prices [GEOGRAPHIC_DATA] [GEOGRAPHIC_DATA] [GEOGRAPHIC_DATA] - Brita [GE…" at bounding box center [446, 291] width 34 height 12
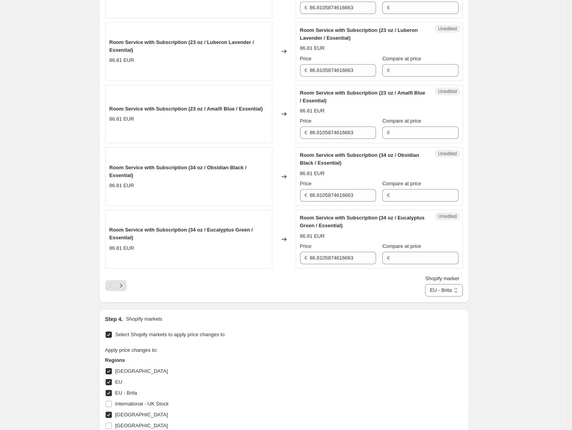
scroll to position [1264, 0]
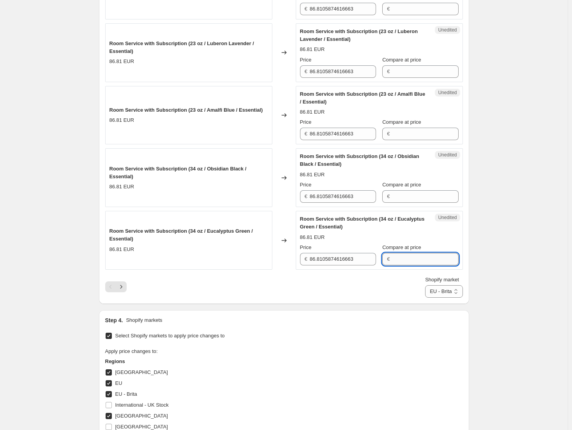
click at [419, 265] on input "Compare at price" at bounding box center [425, 259] width 66 height 12
paste input "133.95"
type input "133.95"
click at [424, 199] on input "Compare at price" at bounding box center [425, 196] width 66 height 12
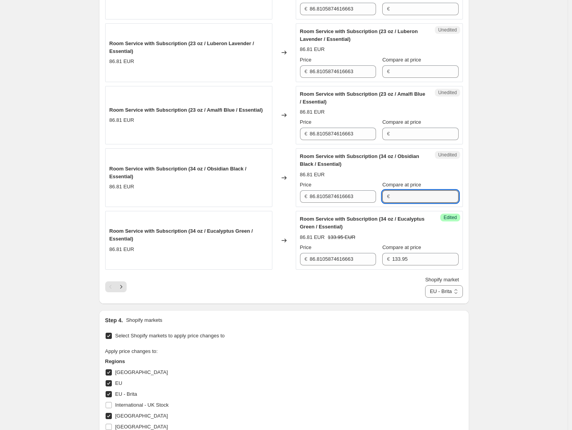
paste input "133.95"
type input "133.95"
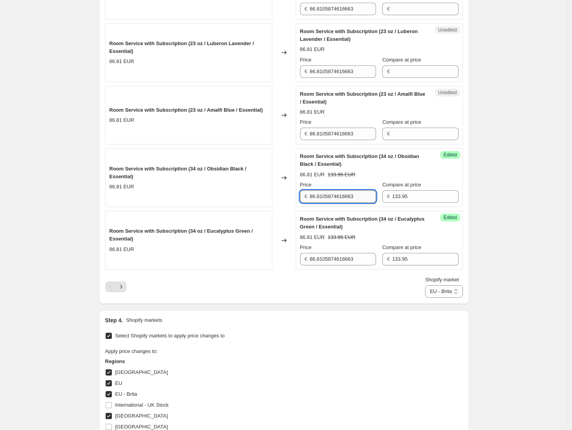
click at [354, 194] on input "86.8105874616663" at bounding box center [343, 196] width 66 height 12
type input "103.14"
click at [353, 248] on div "Price" at bounding box center [338, 248] width 76 height 8
click at [350, 260] on input "86.8105874616663" at bounding box center [343, 259] width 66 height 12
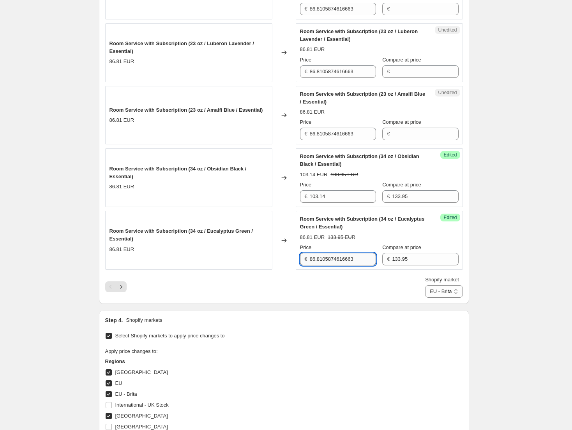
click at [350, 260] on input "86.8105874616663" at bounding box center [343, 259] width 66 height 12
type input "103.14"
click at [125, 285] on icon "Next" at bounding box center [121, 287] width 8 height 8
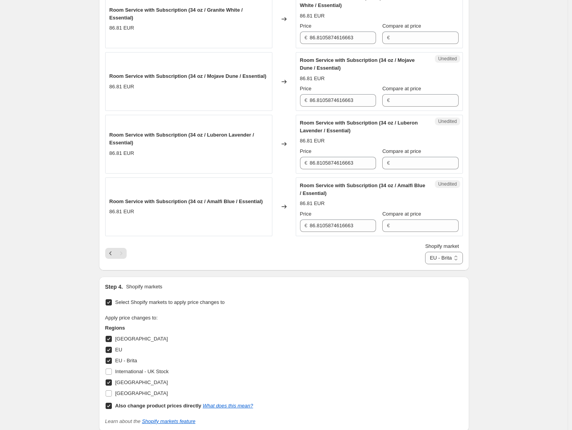
scroll to position [224, 0]
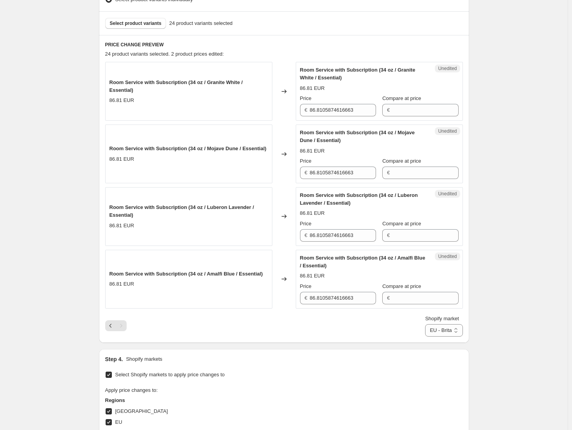
click at [433, 121] on div "Room Service with Subscription (34 oz / Granite White / Essential) 86.81 EUR Ch…" at bounding box center [283, 185] width 357 height 246
click at [432, 113] on input "Compare at price" at bounding box center [425, 110] width 66 height 12
paste input "133.95"
type input "133.95"
click at [412, 181] on div "Unedited Room Service with Subscription (34 oz / Mojave Dune / Essential) 86.81…" at bounding box center [379, 154] width 167 height 59
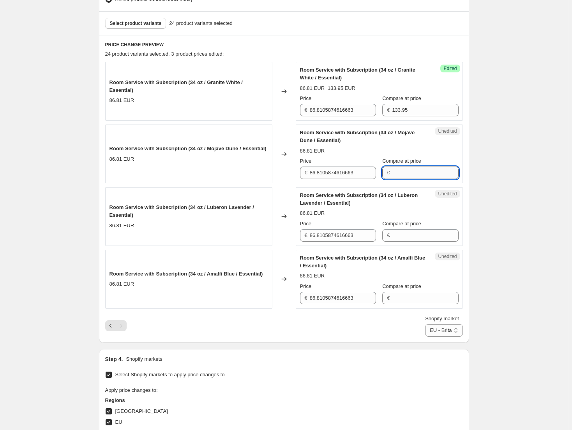
click at [412, 177] on input "Compare at price" at bounding box center [425, 173] width 66 height 12
paste input "133.95"
type input "133.95"
click at [421, 226] on span "Compare at price" at bounding box center [401, 224] width 39 height 6
click at [421, 229] on input "Compare at price" at bounding box center [425, 235] width 66 height 12
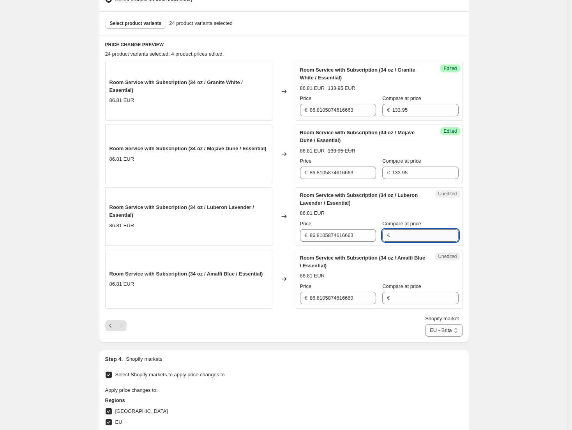
click at [419, 231] on input "Compare at price" at bounding box center [425, 235] width 66 height 12
paste input "133.95"
type input "133.95"
click at [416, 291] on div "Compare at price €" at bounding box center [420, 294] width 76 height 22
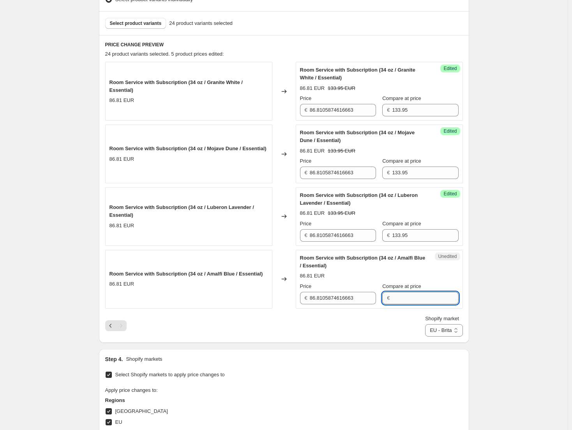
click at [414, 303] on input "Compare at price" at bounding box center [425, 298] width 66 height 12
paste input "133.95"
type input "133.95"
click at [330, 295] on input "86.8105874616663" at bounding box center [343, 298] width 66 height 12
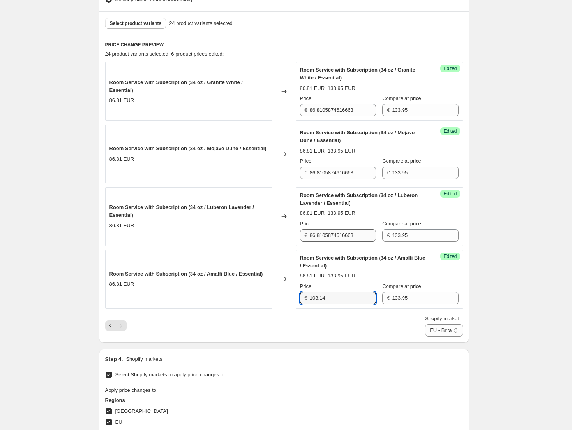
type input "103.14"
click at [338, 238] on input "86.8105874616663" at bounding box center [343, 235] width 66 height 12
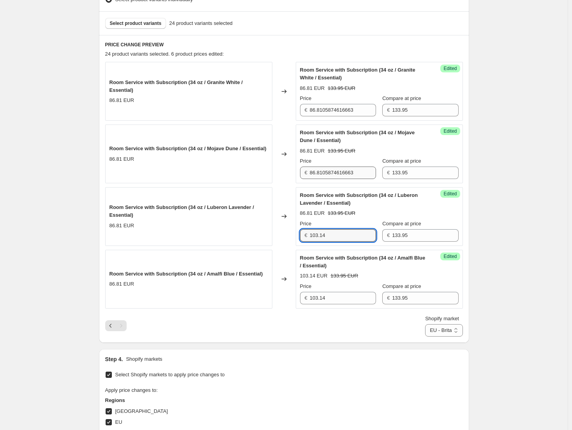
type input "103.14"
click at [353, 173] on input "86.8105874616663" at bounding box center [343, 173] width 66 height 12
type input "103.14"
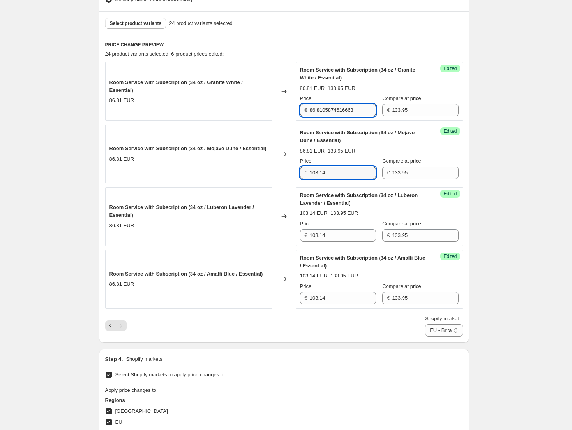
click at [347, 113] on input "86.8105874616663" at bounding box center [343, 110] width 66 height 12
type input "103.14"
click at [511, 191] on div "Create new price [MEDICAL_DATA]. This page is ready Create new price [MEDICAL_D…" at bounding box center [283, 200] width 567 height 849
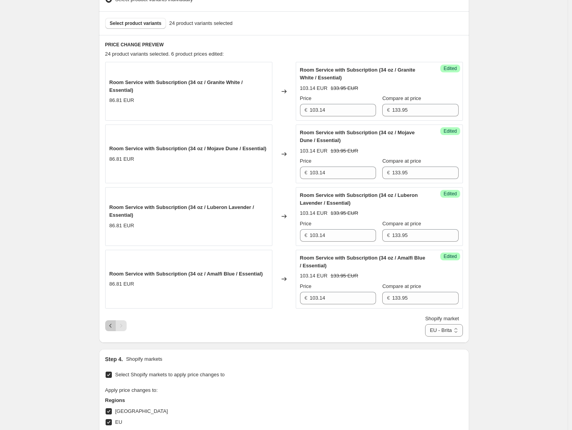
click at [111, 326] on icon "Previous" at bounding box center [111, 326] width 8 height 8
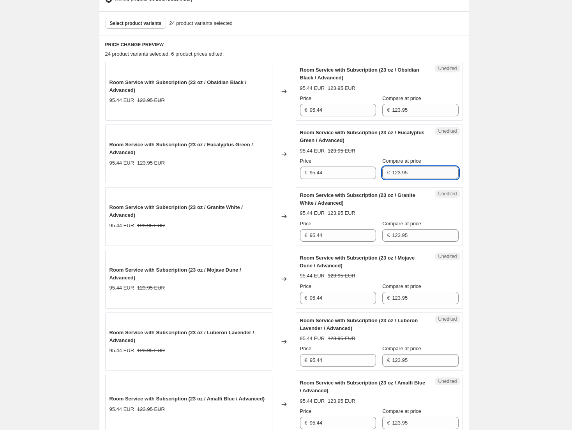
click at [423, 173] on input "123.95" at bounding box center [425, 173] width 66 height 12
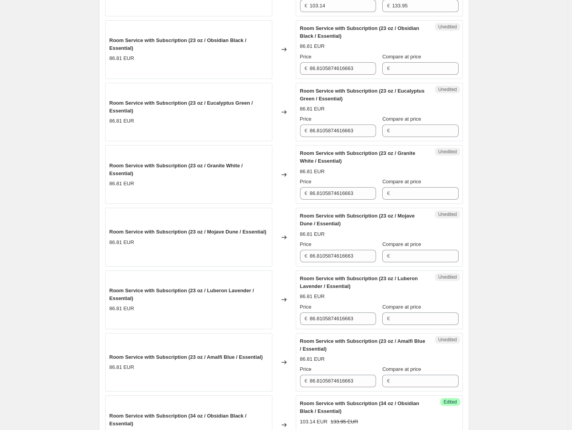
scroll to position [1042, 0]
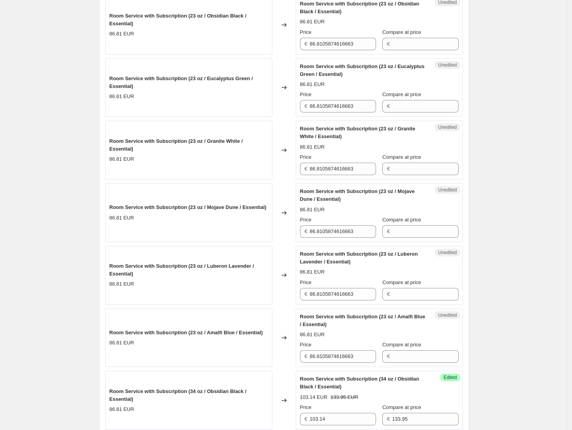
click at [422, 113] on div "Unedited Room Service with Subscription (23 oz / Eucalyptus Green / Essential) …" at bounding box center [379, 87] width 167 height 59
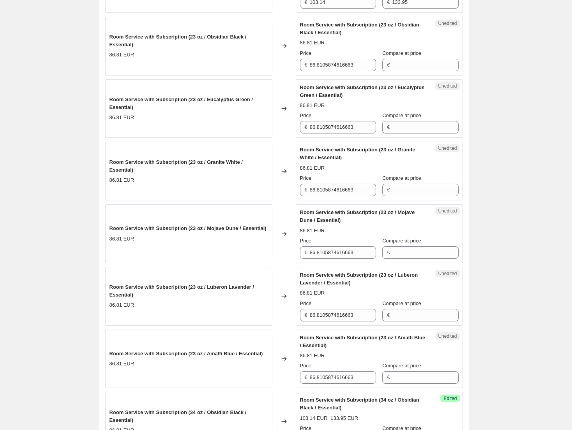
scroll to position [925, 0]
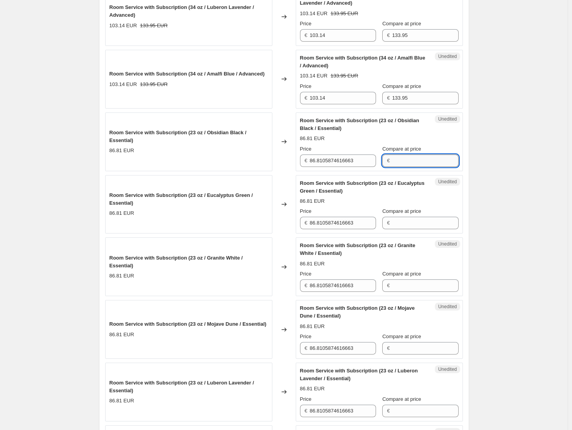
click at [415, 160] on input "Compare at price" at bounding box center [425, 161] width 66 height 12
paste input "123.95"
type input "123.95"
click at [415, 213] on span "Compare at price" at bounding box center [401, 211] width 39 height 6
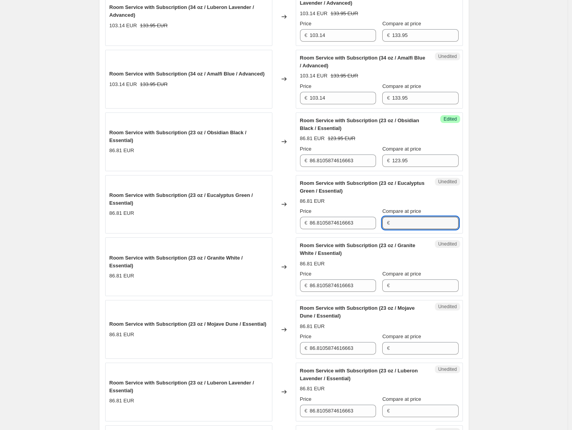
click at [415, 217] on input "Compare at price" at bounding box center [425, 223] width 66 height 12
click at [415, 216] on div "Compare at price €" at bounding box center [420, 219] width 76 height 22
click at [413, 226] on input "Compare at price" at bounding box center [425, 223] width 66 height 12
paste input "123.95"
type input "123.95"
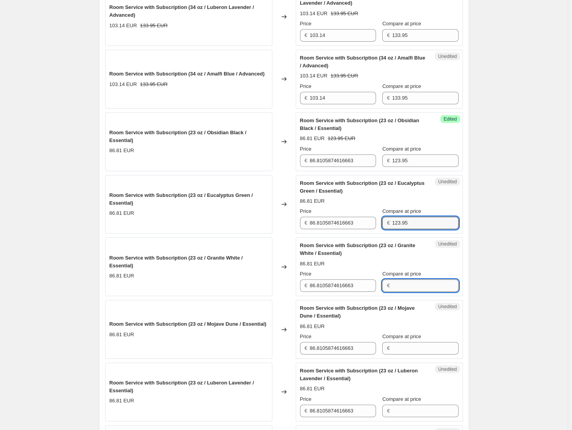
click at [417, 287] on input "Compare at price" at bounding box center [425, 286] width 66 height 12
paste input "123.95"
type input "123.95"
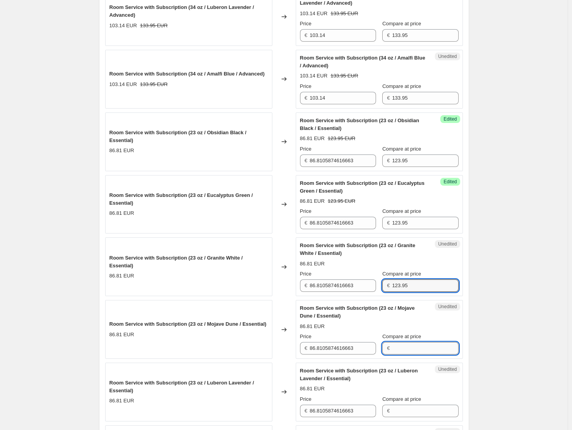
click at [414, 346] on input "Compare at price" at bounding box center [425, 348] width 66 height 12
paste input "123.95"
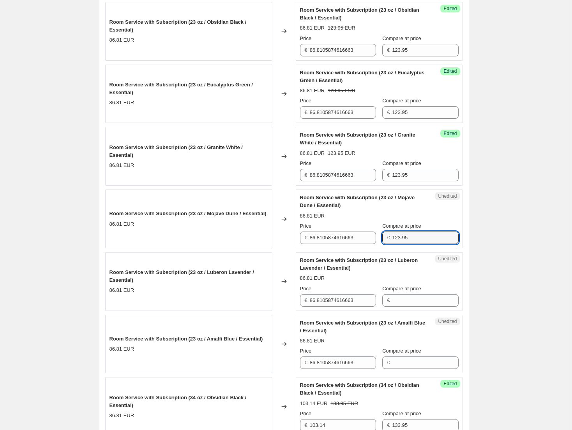
scroll to position [1042, 0]
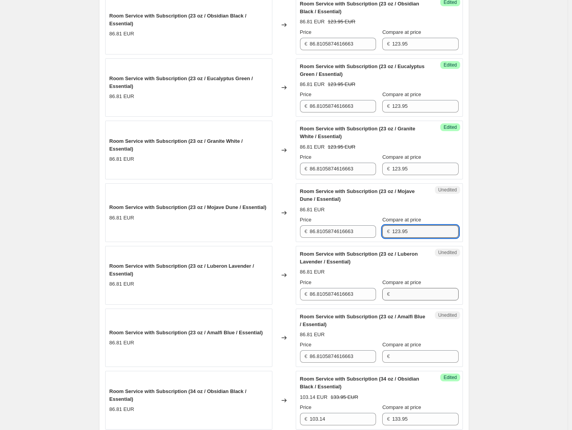
type input "123.95"
click at [429, 290] on input "Compare at price" at bounding box center [425, 294] width 66 height 12
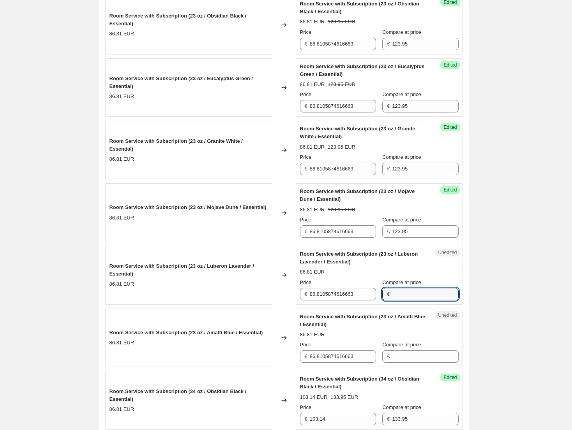
paste input "123.95"
type input "123.95"
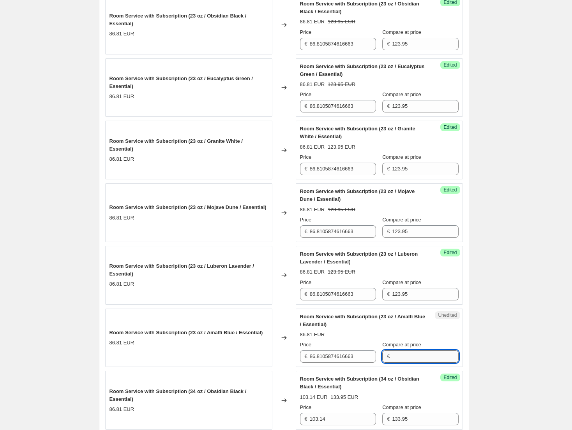
click at [417, 357] on input "Compare at price" at bounding box center [425, 356] width 66 height 12
paste input "123.95"
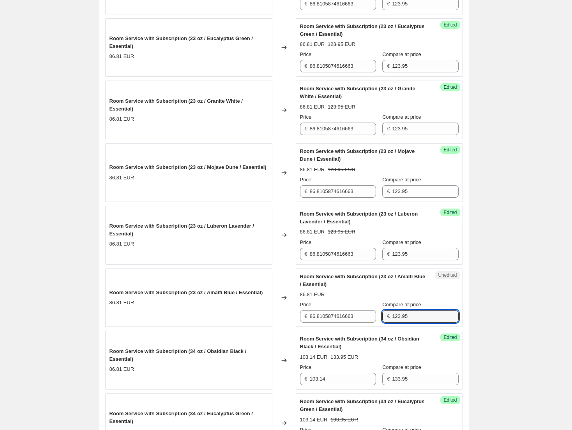
scroll to position [1081, 0]
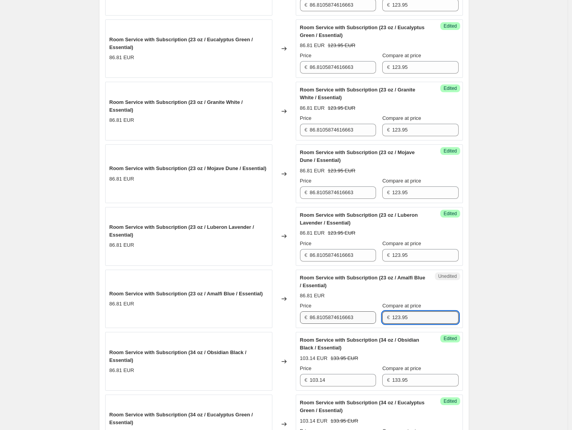
type input "123.95"
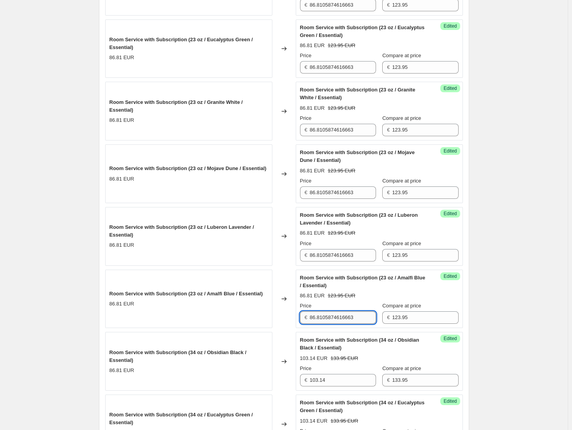
click at [370, 319] on input "86.8105874616663" at bounding box center [343, 318] width 66 height 12
click at [342, 323] on input "95.44" at bounding box center [343, 318] width 66 height 12
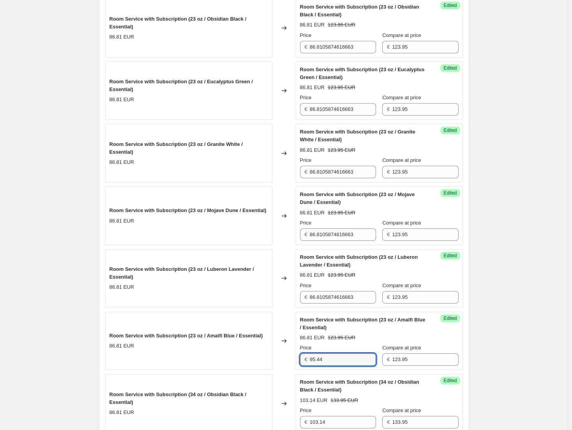
scroll to position [1042, 0]
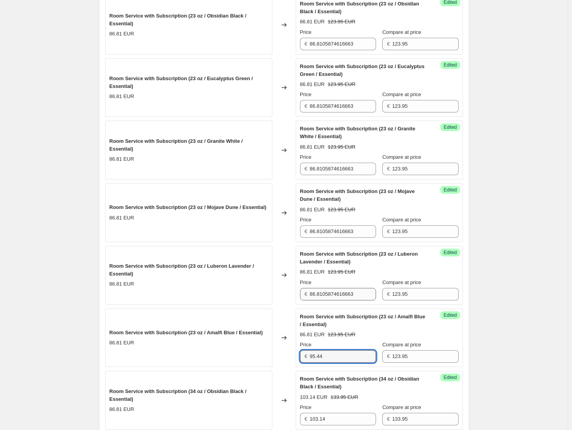
type input "95.44"
click at [347, 294] on input "86.8105874616663" at bounding box center [343, 294] width 66 height 12
paste input "95.44"
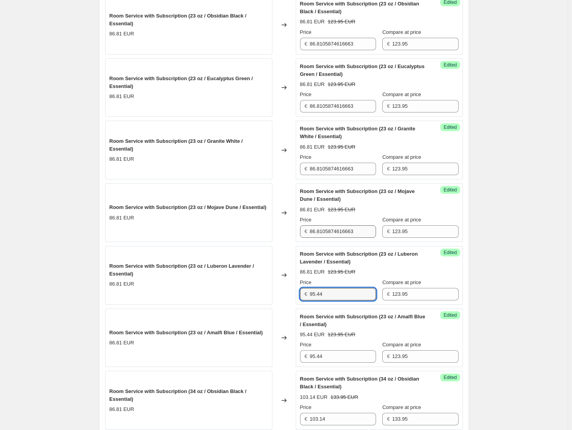
type input "95.44"
click at [334, 237] on input "86.8105874616663" at bounding box center [343, 231] width 66 height 12
paste input "95.44"
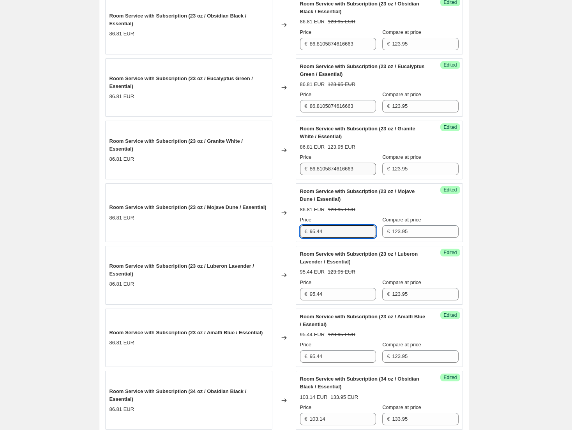
type input "95.44"
click at [337, 167] on input "86.8105874616663" at bounding box center [343, 169] width 66 height 12
paste input "95.44"
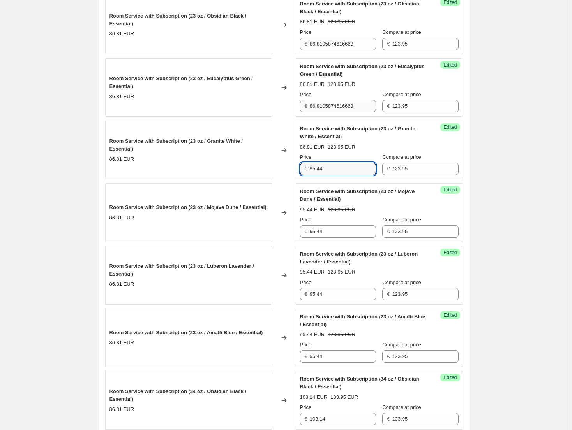
type input "95.44"
click at [331, 106] on input "86.8105874616663" at bounding box center [343, 106] width 66 height 12
paste input "95.44"
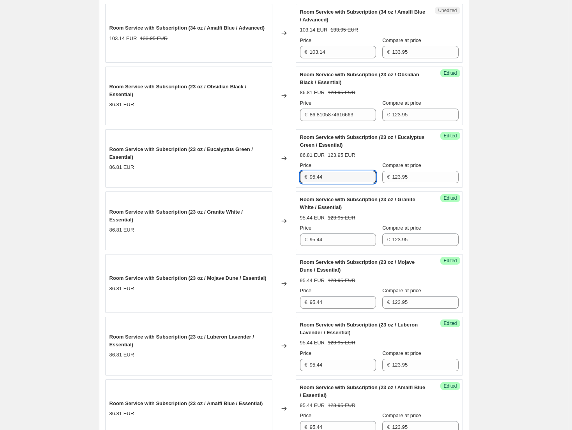
scroll to position [964, 0]
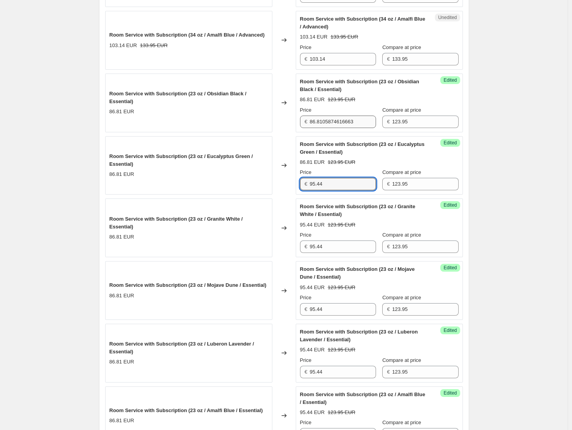
type input "95.44"
click at [333, 121] on input "86.8105874616663" at bounding box center [343, 122] width 66 height 12
paste input "95.44"
type input "95.44"
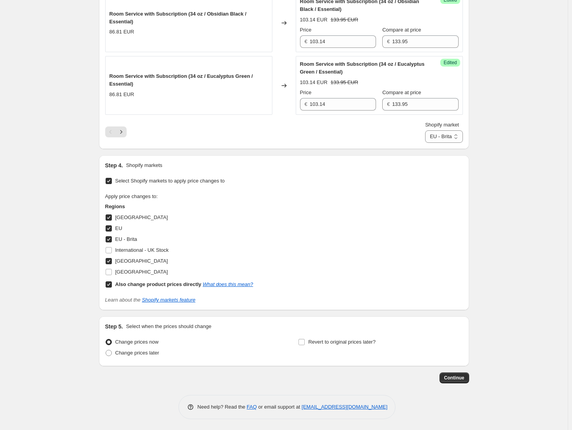
scroll to position [1420, 0]
click at [449, 140] on select "Direct prices [GEOGRAPHIC_DATA] [GEOGRAPHIC_DATA] [GEOGRAPHIC_DATA] - Brita [GE…" at bounding box center [443, 136] width 37 height 12
select select "61658595612"
click at [425, 130] on select "Direct prices [GEOGRAPHIC_DATA] [GEOGRAPHIC_DATA] [GEOGRAPHIC_DATA] - Brita [GE…" at bounding box center [443, 136] width 37 height 12
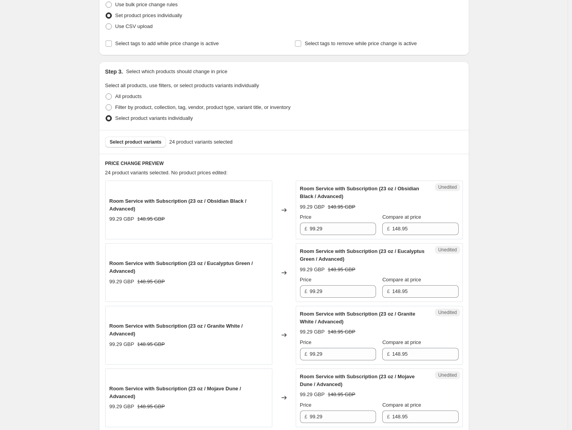
scroll to position [96, 0]
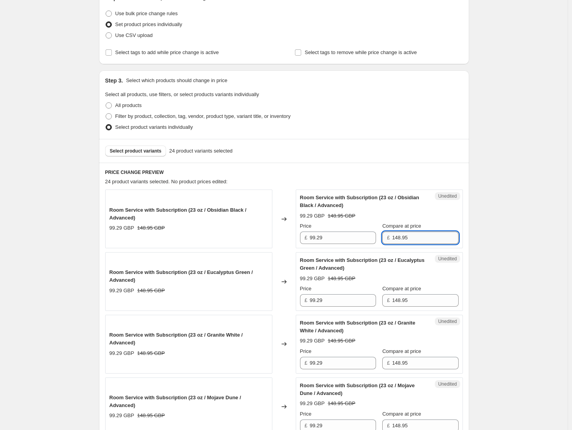
click at [430, 235] on input "148.95" at bounding box center [425, 238] width 66 height 12
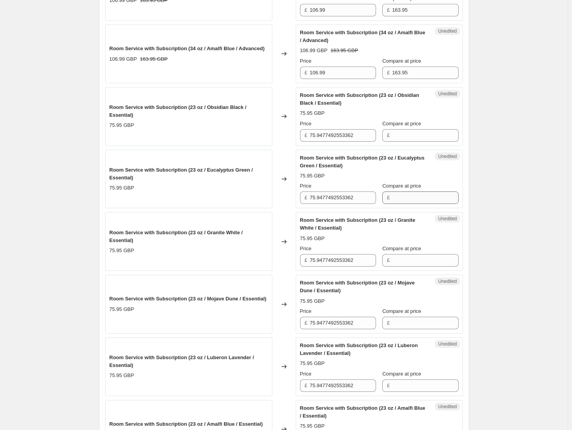
scroll to position [953, 0]
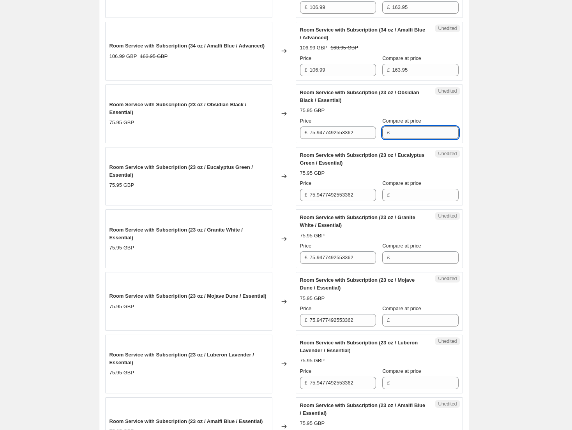
click at [422, 133] on input "Compare at price" at bounding box center [425, 133] width 66 height 12
paste input "148.95"
type input "148.95"
click at [431, 194] on input "Compare at price" at bounding box center [425, 195] width 66 height 12
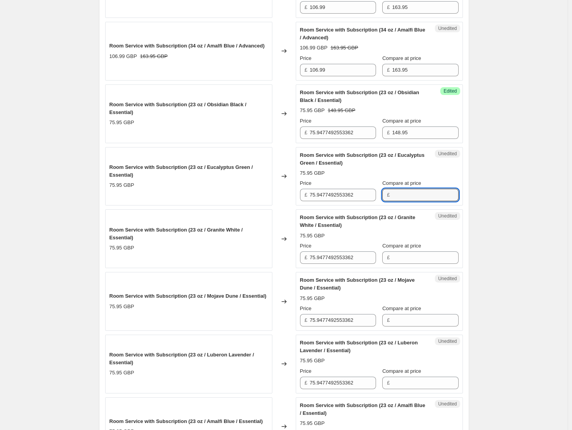
paste input "148.95"
type input "148.95"
click at [432, 251] on div "Compare at price £" at bounding box center [420, 253] width 76 height 22
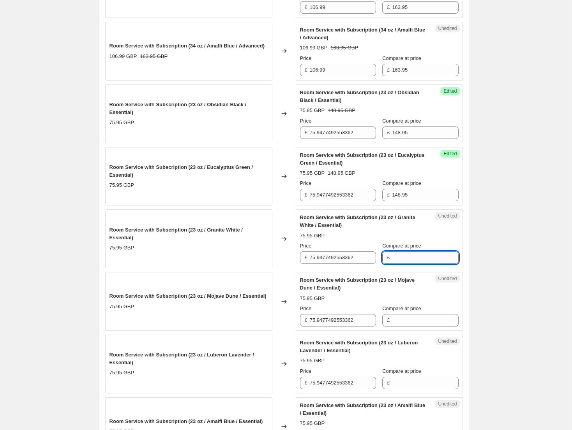
click at [431, 256] on input "Compare at price" at bounding box center [425, 258] width 66 height 12
paste input "148.95"
type input "148.95"
click at [422, 317] on input "Compare at price" at bounding box center [425, 320] width 66 height 12
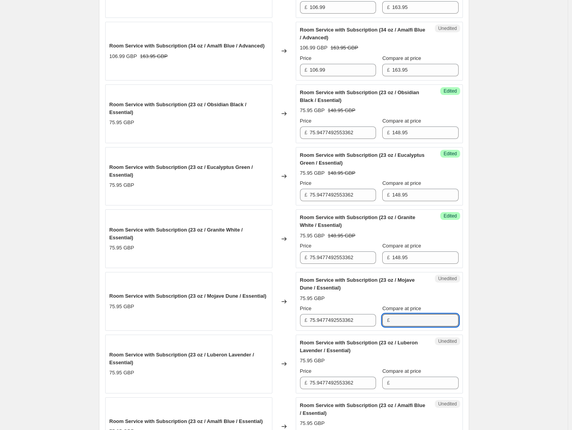
paste input "148.95"
type input "148.95"
click at [416, 381] on input "Compare at price" at bounding box center [425, 383] width 66 height 12
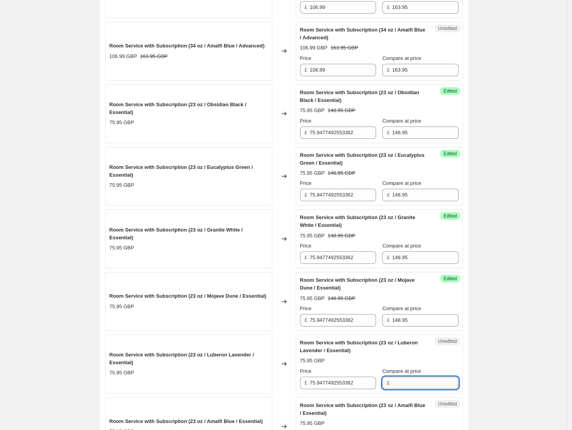
paste input "148.95"
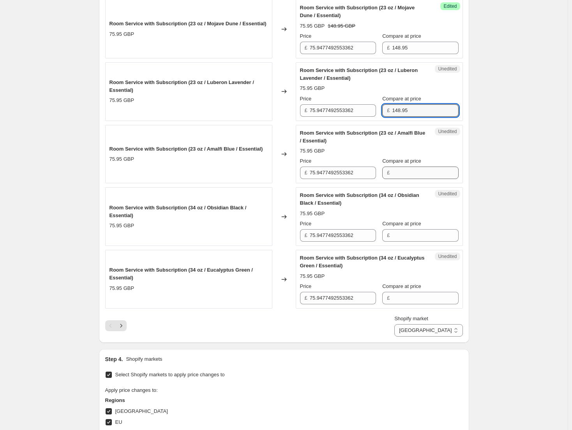
type input "148.95"
click at [415, 175] on input "Compare at price" at bounding box center [425, 173] width 66 height 12
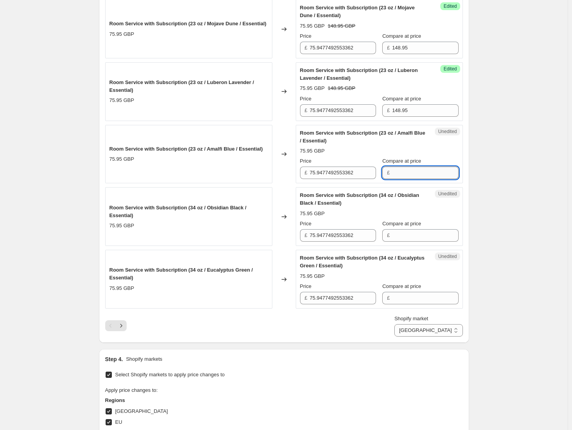
paste input "148.95"
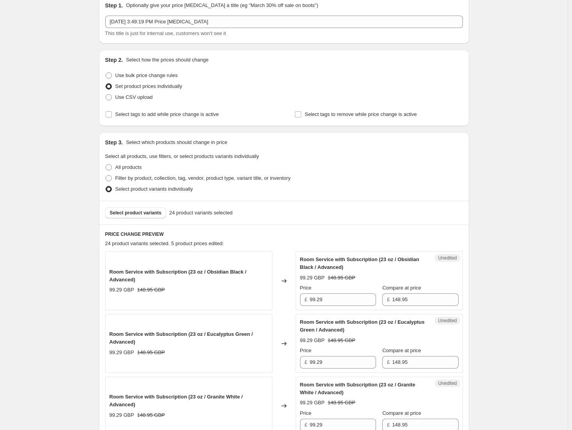
scroll to position [117, 0]
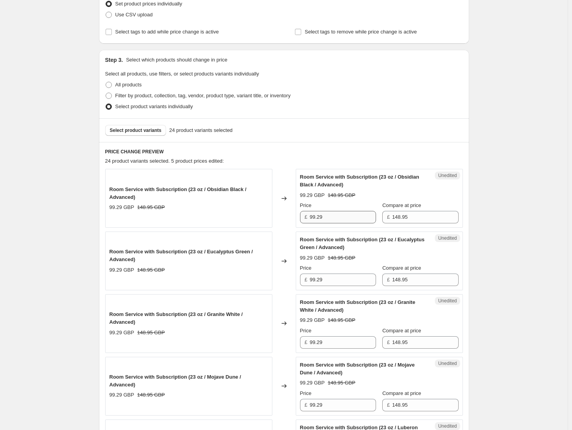
type input "148.95"
click at [335, 224] on input "99.29" at bounding box center [343, 217] width 66 height 12
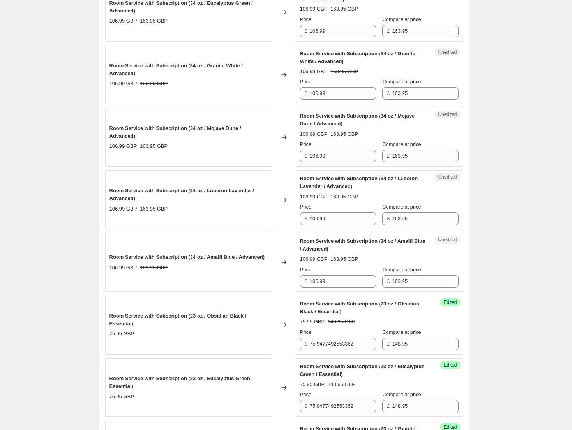
scroll to position [779, 0]
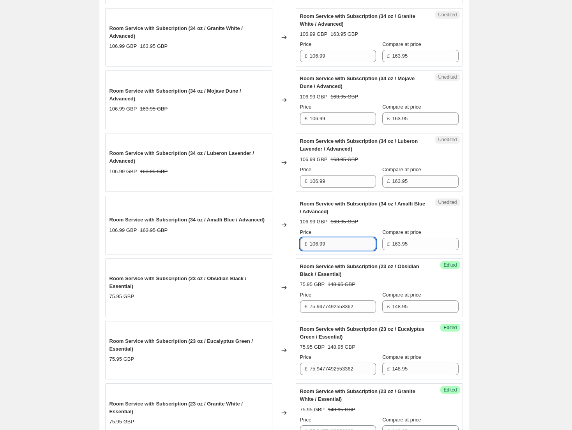
click at [339, 249] on input "106.99" at bounding box center [343, 244] width 66 height 12
paste input "99.2"
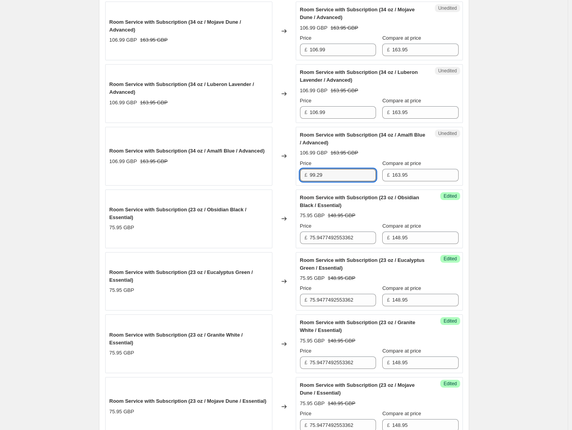
scroll to position [857, 0]
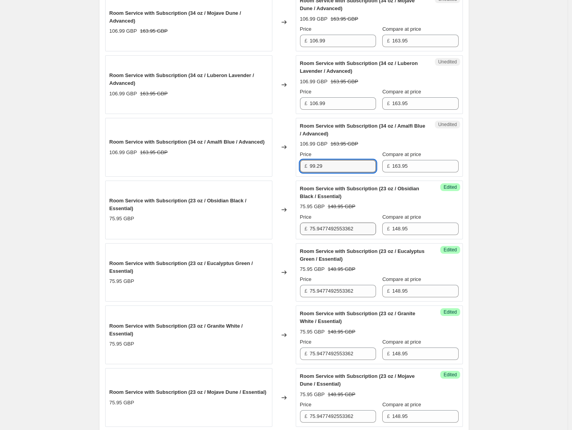
type input "99.29"
click at [352, 225] on input "75.9477492553362" at bounding box center [343, 229] width 66 height 12
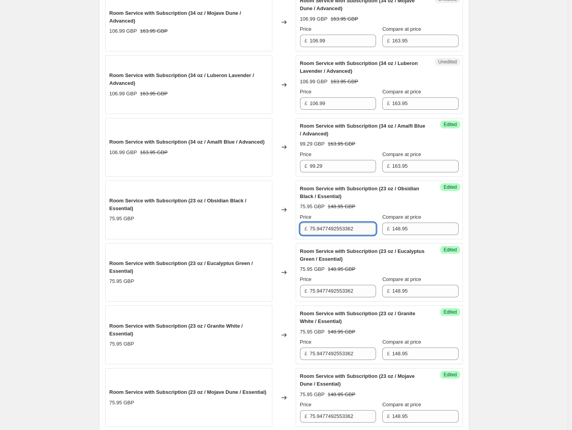
click at [352, 225] on input "75.9477492553362" at bounding box center [343, 229] width 66 height 12
paste input "99.29"
type input "99.29"
click at [355, 290] on input "75.9477492553362" at bounding box center [343, 291] width 66 height 12
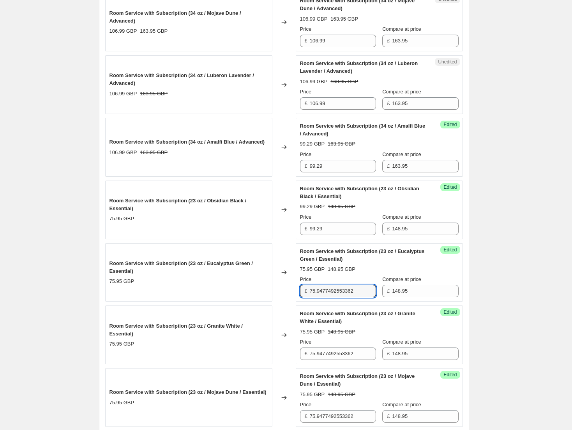
paste input "99.29"
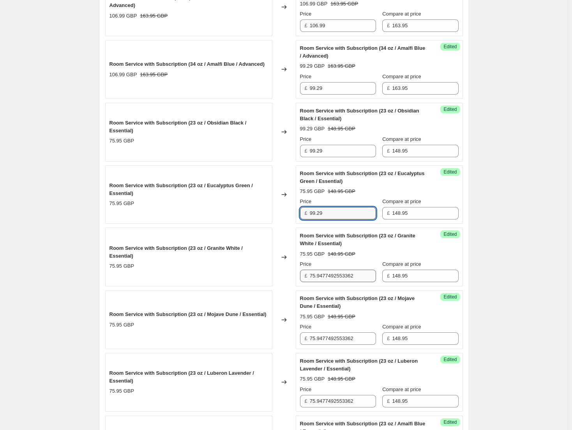
type input "99.29"
click at [345, 276] on input "75.9477492553362" at bounding box center [343, 276] width 66 height 12
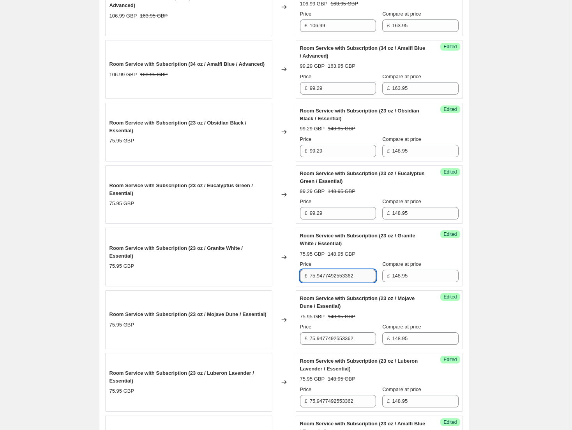
click at [345, 276] on input "75.9477492553362" at bounding box center [343, 276] width 66 height 12
paste input "99.29"
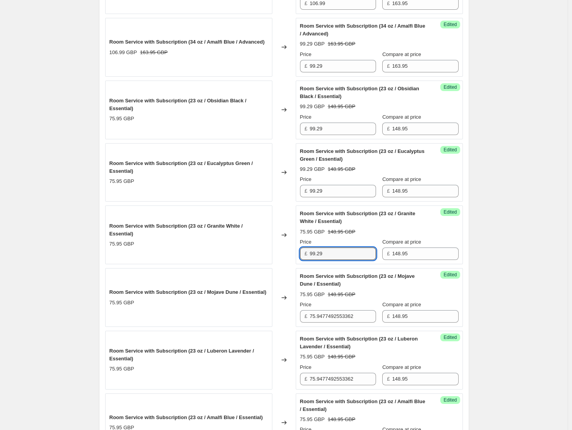
scroll to position [1012, 0]
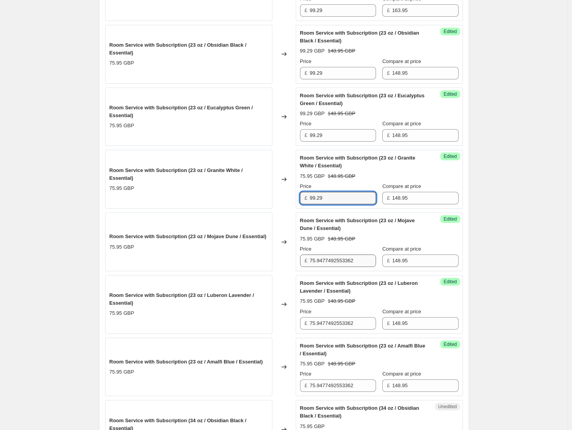
type input "99.29"
click at [357, 263] on input "75.9477492553362" at bounding box center [343, 261] width 66 height 12
paste input "99.29"
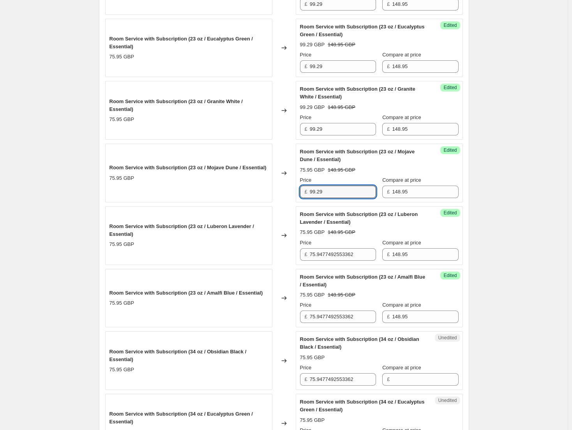
scroll to position [1090, 0]
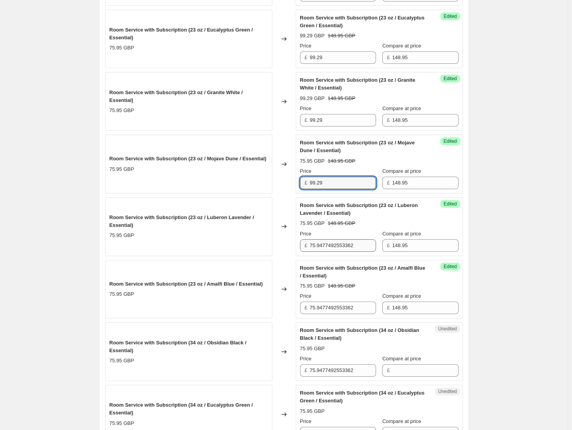
type input "99.29"
click at [345, 245] on input "75.9477492553362" at bounding box center [343, 245] width 66 height 12
paste input "99.29"
type input "99.29"
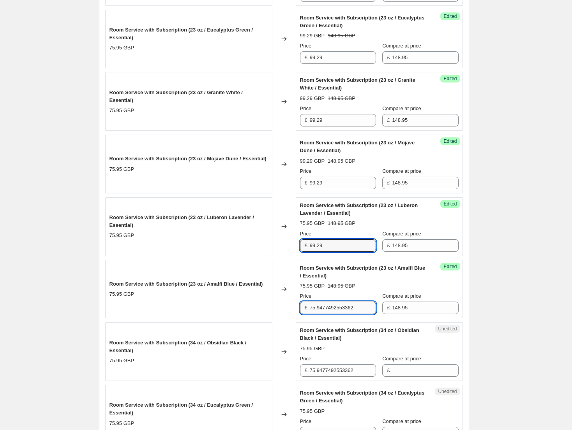
click at [356, 313] on input "75.9477492553362" at bounding box center [343, 308] width 66 height 12
paste input "99.29"
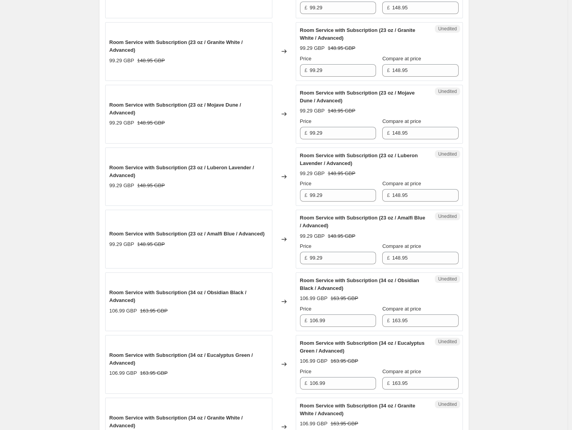
scroll to position [428, 0]
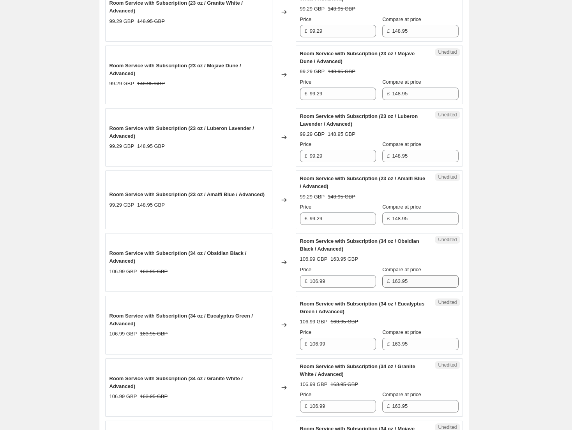
type input "99.29"
click at [421, 285] on input "163.95" at bounding box center [425, 281] width 66 height 12
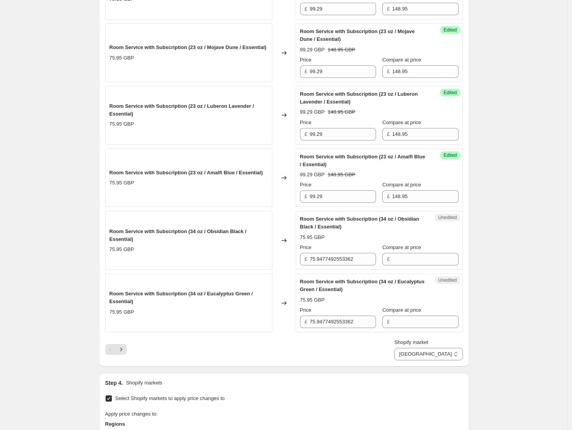
scroll to position [1246, 0]
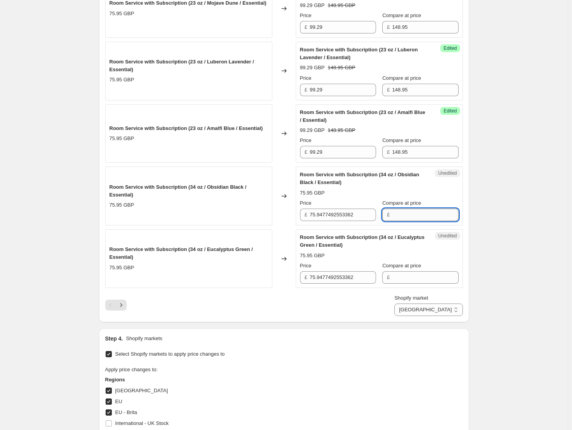
click at [429, 213] on input "Compare at price" at bounding box center [425, 215] width 66 height 12
paste input "163.95"
type input "163.95"
click at [439, 277] on input "Compare at price" at bounding box center [425, 277] width 66 height 12
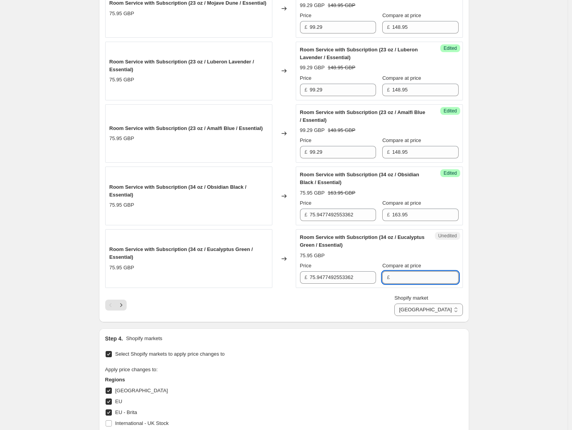
paste input "163.95"
type input "163.95"
click at [334, 217] on input "75.9477492553362" at bounding box center [343, 215] width 66 height 12
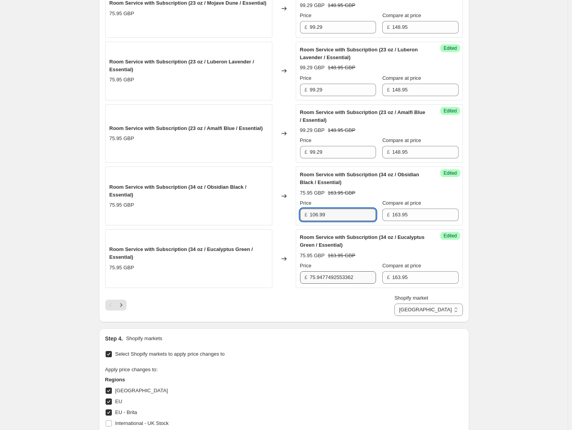
type input "106.99"
click at [349, 283] on input "75.9477492553362" at bounding box center [343, 277] width 66 height 12
type input "106.99"
click at [123, 305] on icon "Next" at bounding box center [121, 305] width 8 height 8
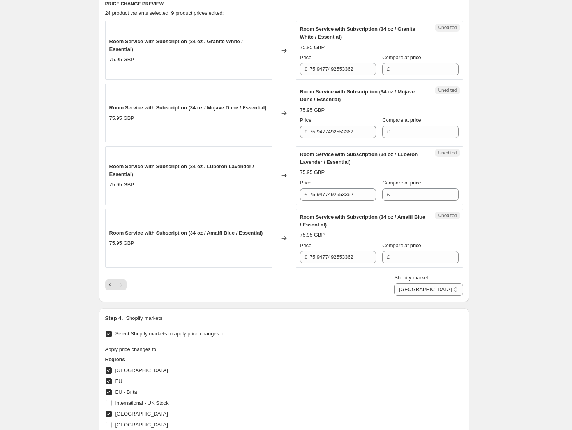
scroll to position [263, 0]
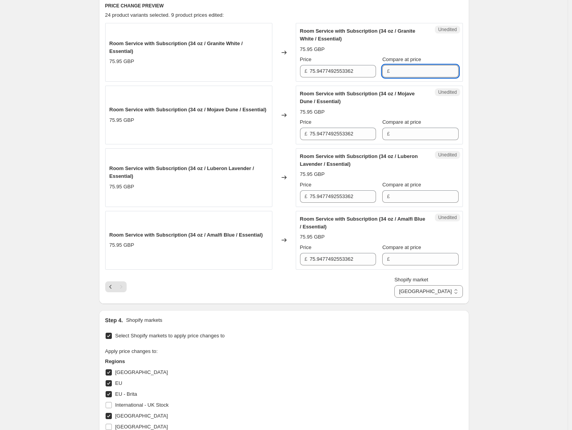
click at [418, 74] on input "Compare at price" at bounding box center [425, 71] width 66 height 12
paste input "163.95"
type input "163.95"
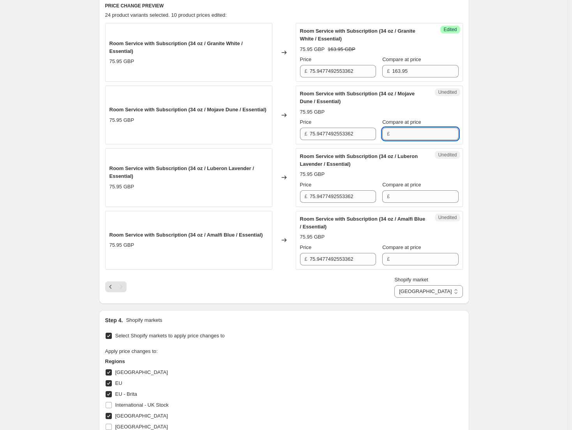
click at [410, 130] on input "Compare at price" at bounding box center [425, 134] width 66 height 12
paste input "163.95"
type input "163.95"
click at [404, 194] on input "Compare at price" at bounding box center [425, 196] width 66 height 12
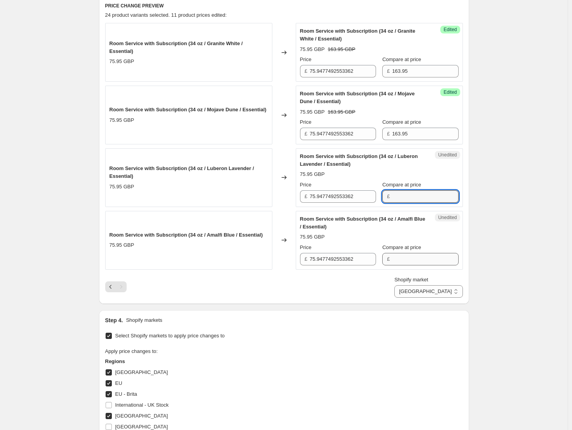
paste input "163.95"
type input "163.95"
click at [406, 261] on input "Compare at price" at bounding box center [425, 259] width 66 height 12
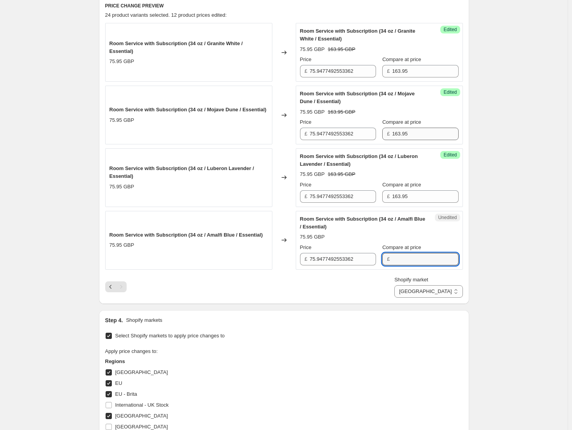
paste input "163.95"
type input "163.95"
click at [336, 71] on input "75.9477492553362" at bounding box center [343, 71] width 66 height 12
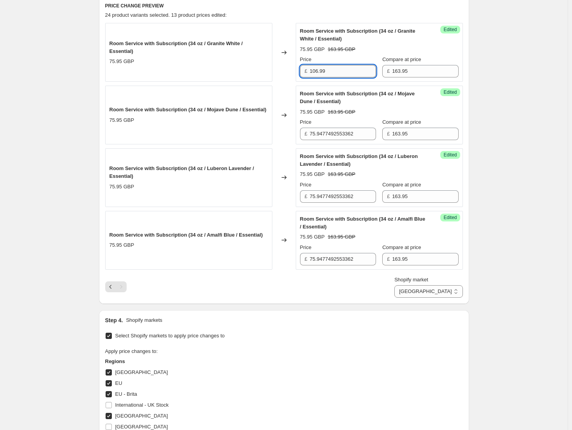
click at [336, 71] on input "106.99" at bounding box center [343, 71] width 66 height 12
type input "106.99"
click at [340, 128] on input "75.9477492553362" at bounding box center [343, 134] width 66 height 12
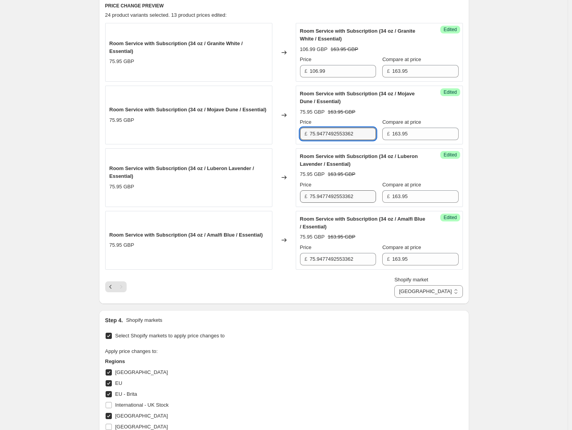
paste input "106.99"
type input "106.99"
click at [336, 196] on input "75.9477492553362" at bounding box center [343, 196] width 66 height 12
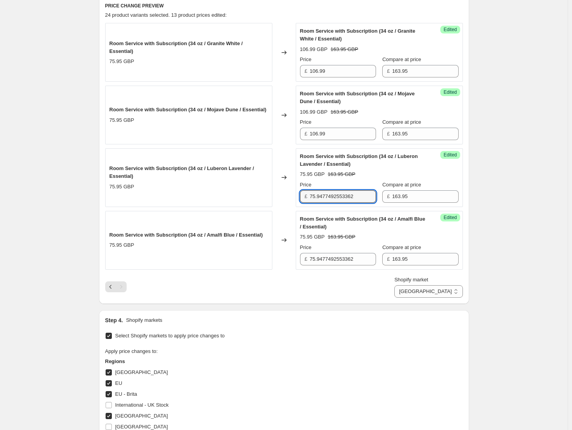
paste input "106.99"
type input "106.99"
click at [328, 256] on input "75.9477492553362" at bounding box center [343, 259] width 66 height 12
paste input "106.99"
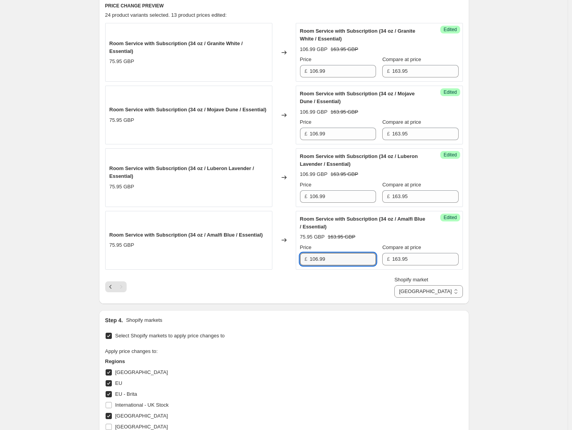
type input "106.99"
click at [495, 231] on div "Create new price [MEDICAL_DATA]. This page is ready Create new price [MEDICAL_D…" at bounding box center [283, 161] width 567 height 849
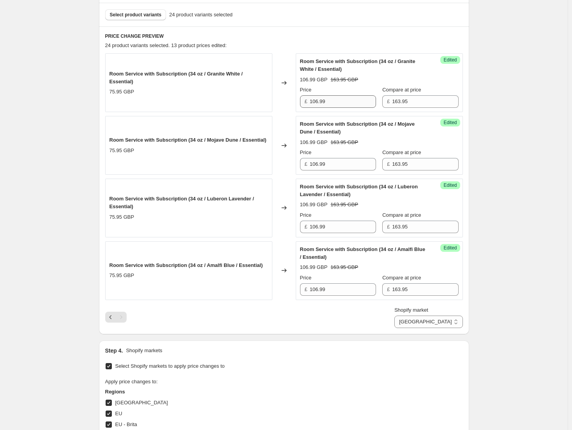
scroll to position [419, 0]
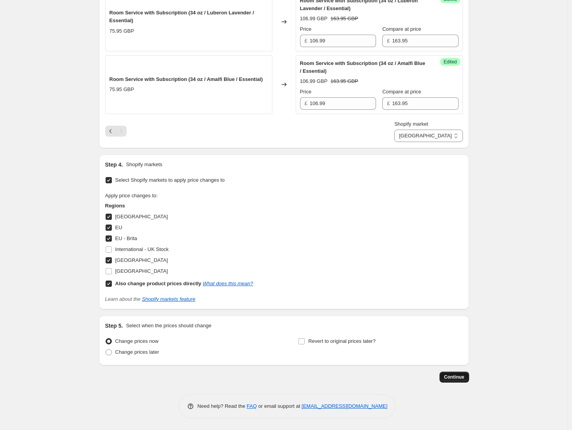
click at [446, 377] on button "Continue" at bounding box center [454, 377] width 30 height 11
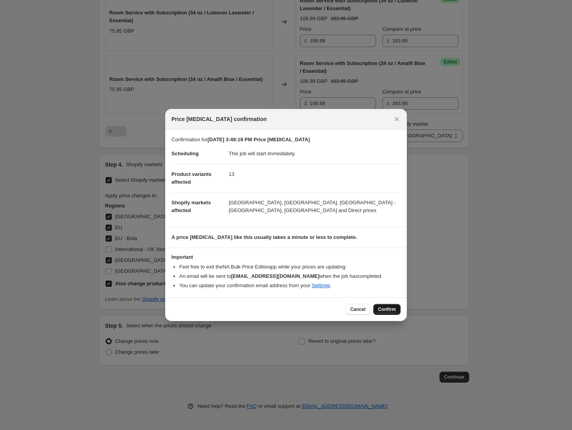
click at [394, 307] on span "Confirm" at bounding box center [387, 309] width 18 height 6
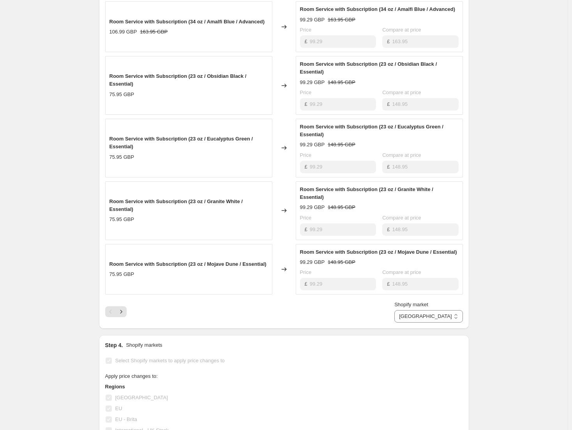
scroll to position [350, 0]
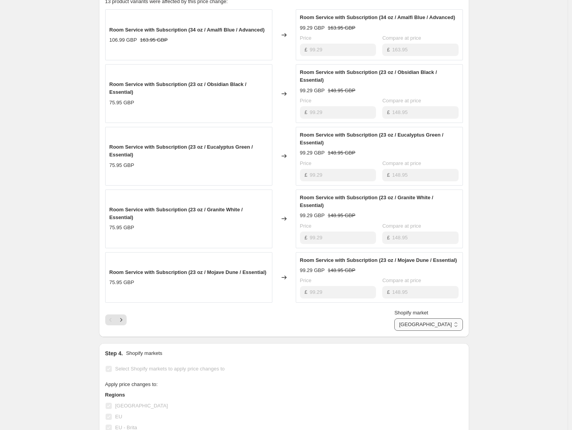
click at [451, 319] on select "Direct prices [GEOGRAPHIC_DATA] [GEOGRAPHIC_DATA] [GEOGRAPHIC_DATA] - Brita [GE…" at bounding box center [428, 325] width 68 height 12
click at [428, 331] on select "Direct prices [GEOGRAPHIC_DATA] [GEOGRAPHIC_DATA] [GEOGRAPHIC_DATA] - Brita [GE…" at bounding box center [428, 325] width 68 height 12
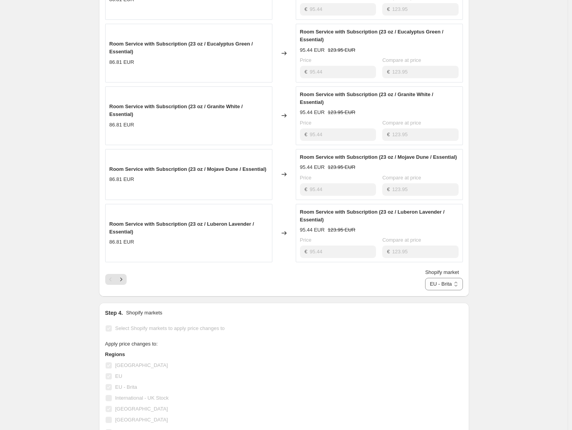
scroll to position [428, 0]
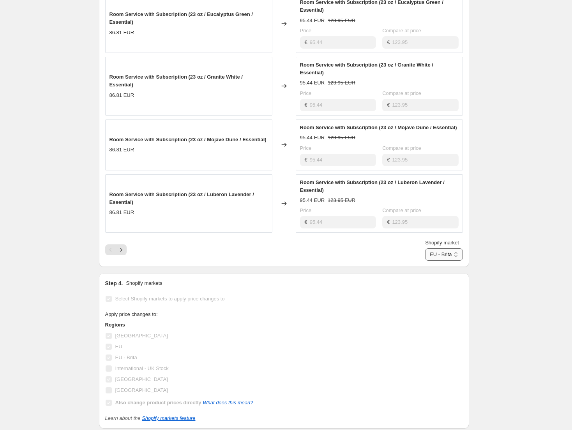
click at [452, 248] on select "Direct prices [GEOGRAPHIC_DATA] [GEOGRAPHIC_DATA] [GEOGRAPHIC_DATA] - Brita [GE…" at bounding box center [443, 254] width 37 height 12
click at [430, 261] on select "Direct prices [GEOGRAPHIC_DATA] [GEOGRAPHIC_DATA] [GEOGRAPHIC_DATA] - Brita [GE…" at bounding box center [443, 254] width 37 height 12
click at [455, 248] on select "Direct prices [GEOGRAPHIC_DATA] [GEOGRAPHIC_DATA] [GEOGRAPHIC_DATA] - Brita [GE…" at bounding box center [446, 254] width 34 height 12
click at [430, 261] on select "Direct prices [GEOGRAPHIC_DATA] [GEOGRAPHIC_DATA] [GEOGRAPHIC_DATA] - Brita [GE…" at bounding box center [446, 254] width 34 height 12
click at [460, 251] on select "Direct prices [GEOGRAPHIC_DATA] [GEOGRAPHIC_DATA] [GEOGRAPHIC_DATA] - Brita [GE…" at bounding box center [428, 254] width 68 height 12
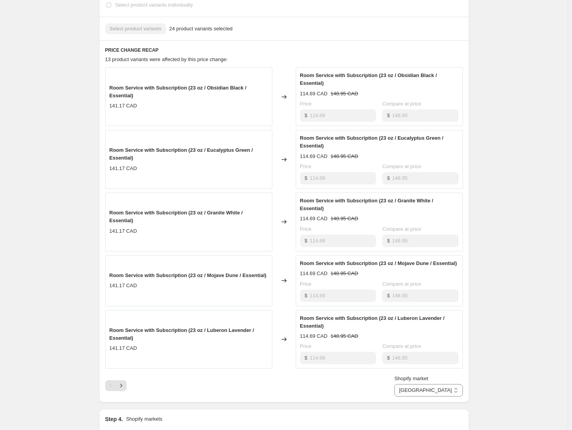
scroll to position [312, 0]
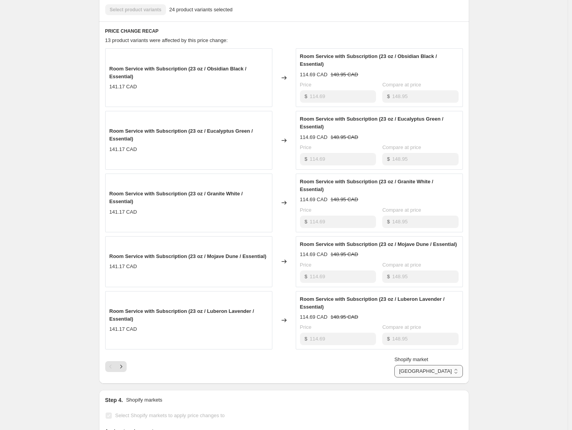
click at [442, 368] on select "Direct prices [GEOGRAPHIC_DATA] [GEOGRAPHIC_DATA] [GEOGRAPHIC_DATA] - Brita [GE…" at bounding box center [428, 371] width 68 height 12
select select "direct"
click at [421, 378] on select "Direct prices [GEOGRAPHIC_DATA] [GEOGRAPHIC_DATA] [GEOGRAPHIC_DATA] - Brita [GE…" at bounding box center [428, 371] width 68 height 12
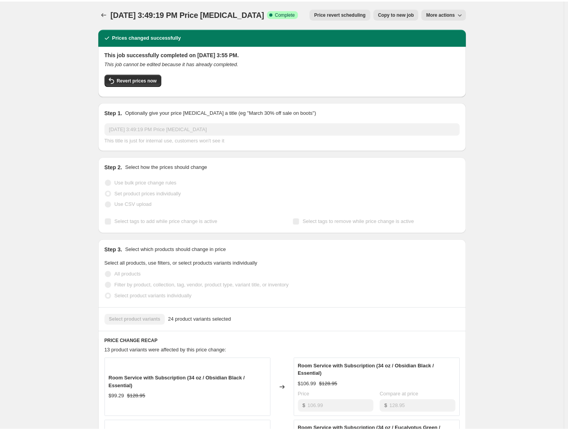
scroll to position [0, 0]
